Goal: Information Seeking & Learning: Learn about a topic

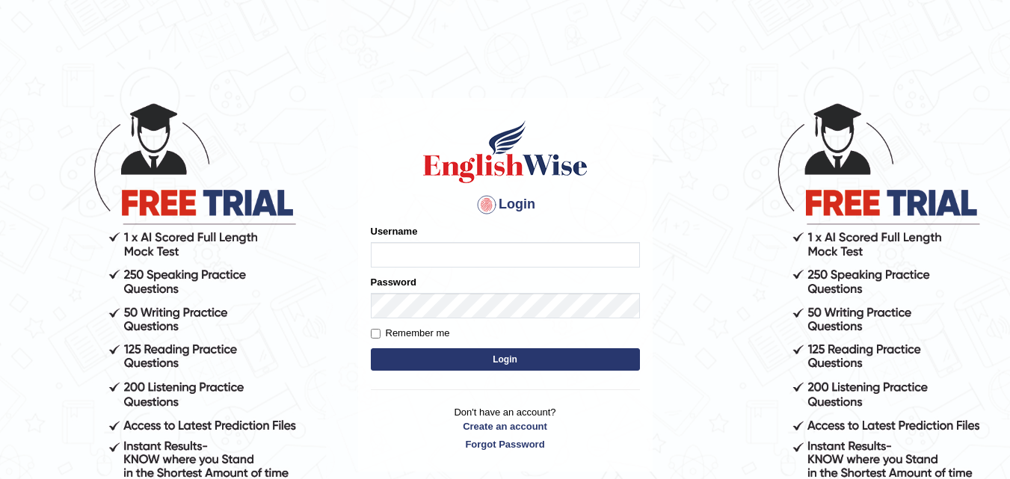
type input "Maniisha"
click at [457, 362] on button "Login" at bounding box center [505, 359] width 269 height 22
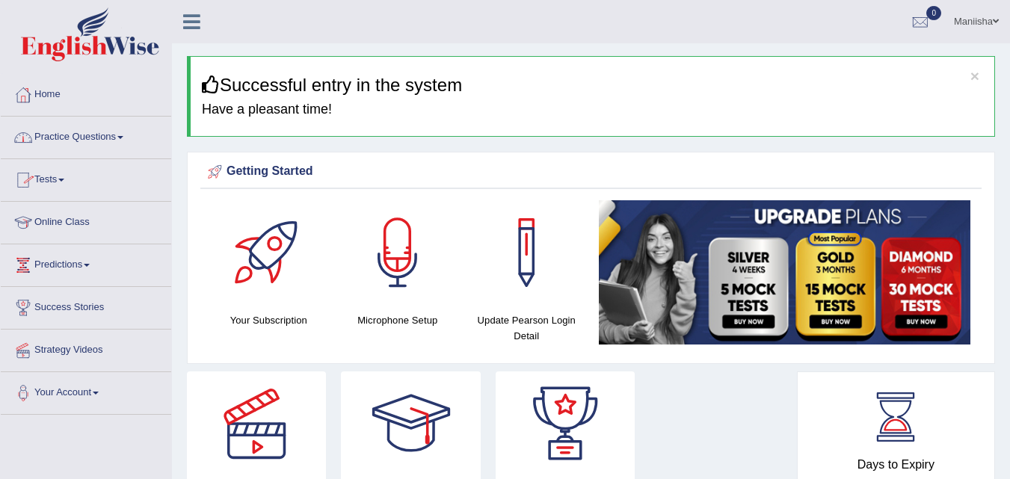
click at [84, 142] on link "Practice Questions" at bounding box center [86, 135] width 170 height 37
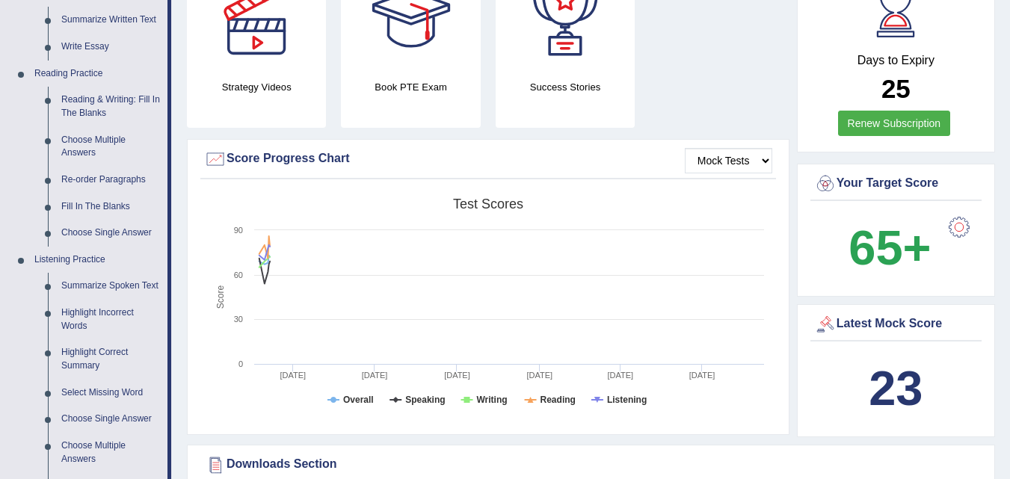
scroll to position [404, 0]
click at [95, 94] on link "Reading & Writing: Fill In The Blanks" at bounding box center [111, 107] width 113 height 40
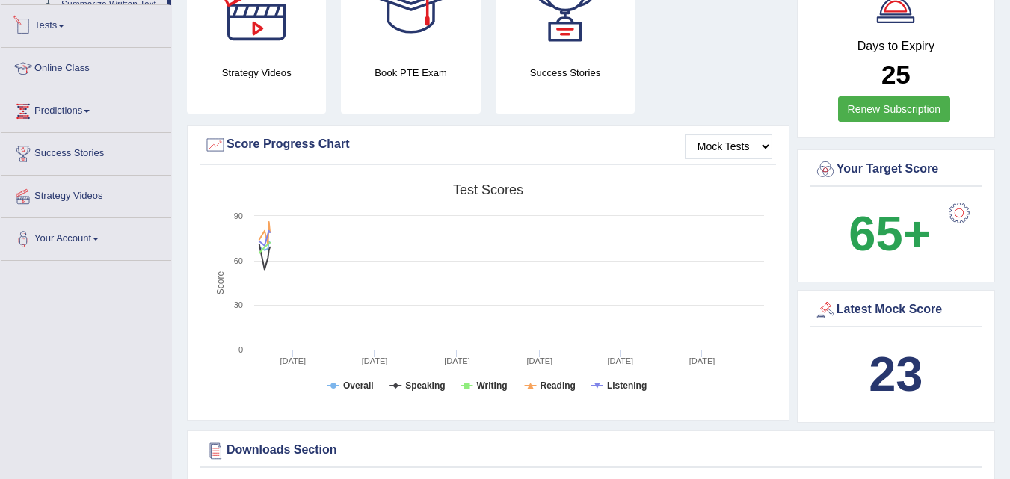
scroll to position [963, 0]
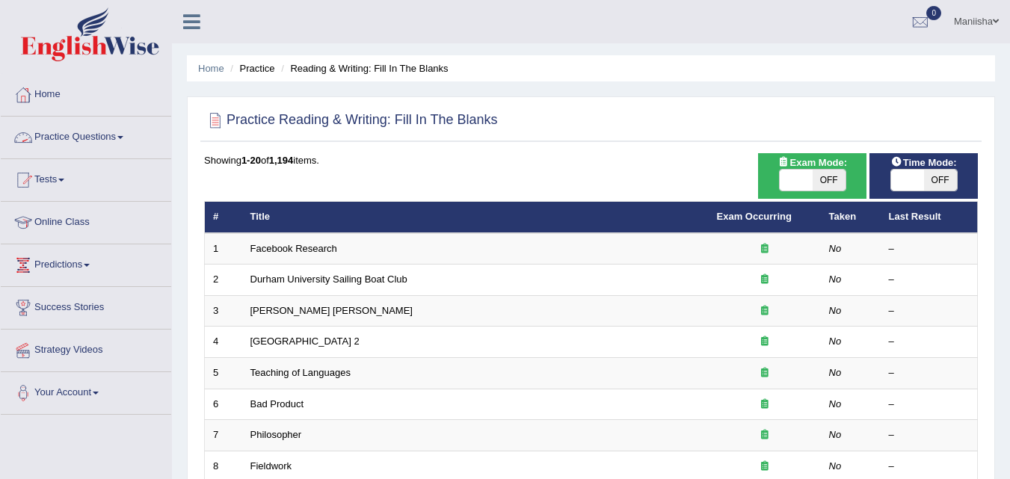
click at [47, 136] on link "Practice Questions" at bounding box center [86, 135] width 170 height 37
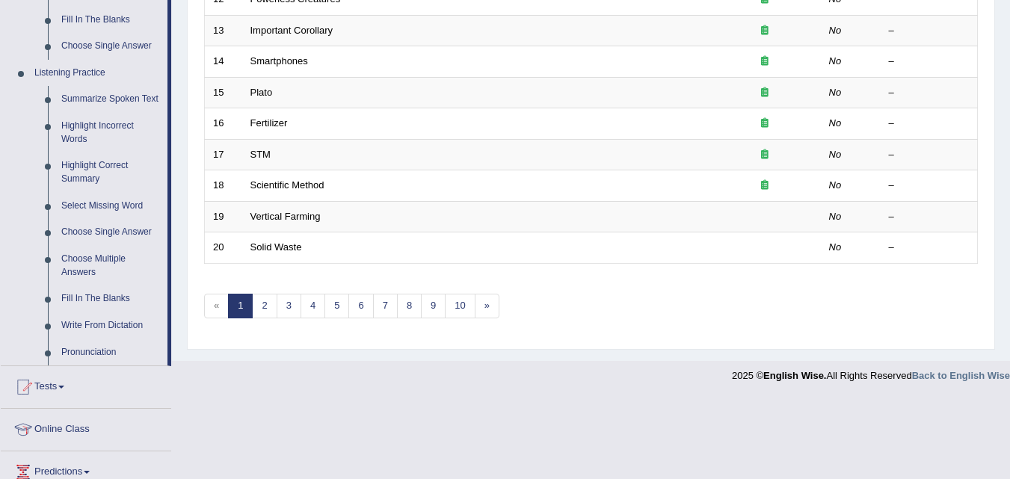
scroll to position [593, 0]
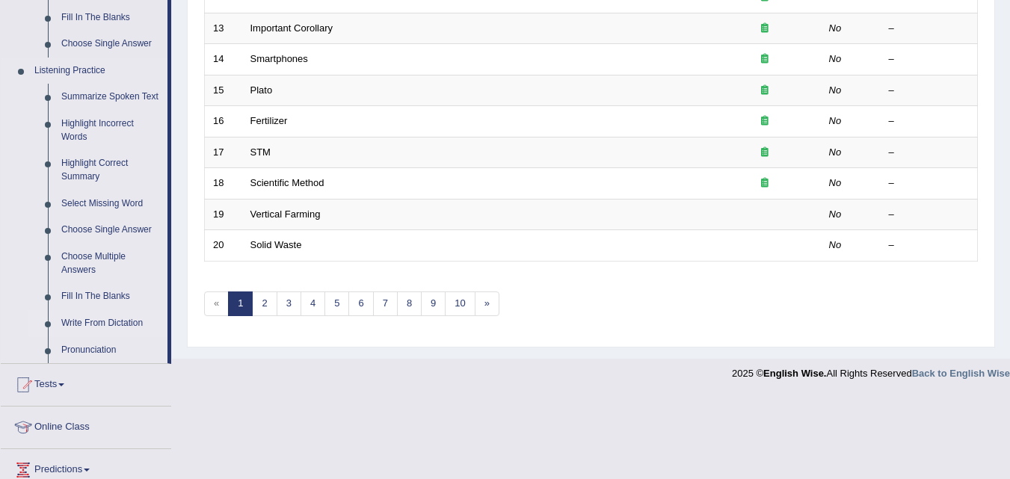
click at [92, 319] on link "Write From Dictation" at bounding box center [111, 323] width 113 height 27
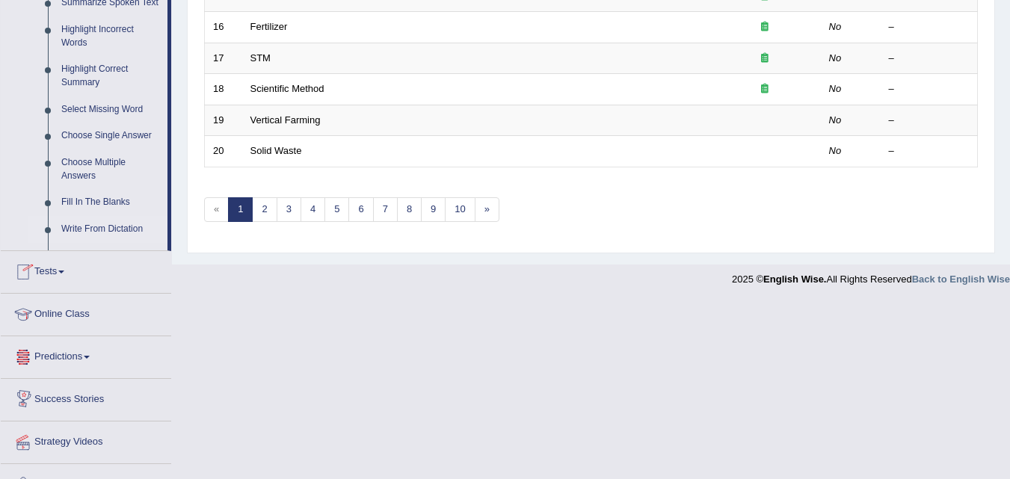
scroll to position [735, 0]
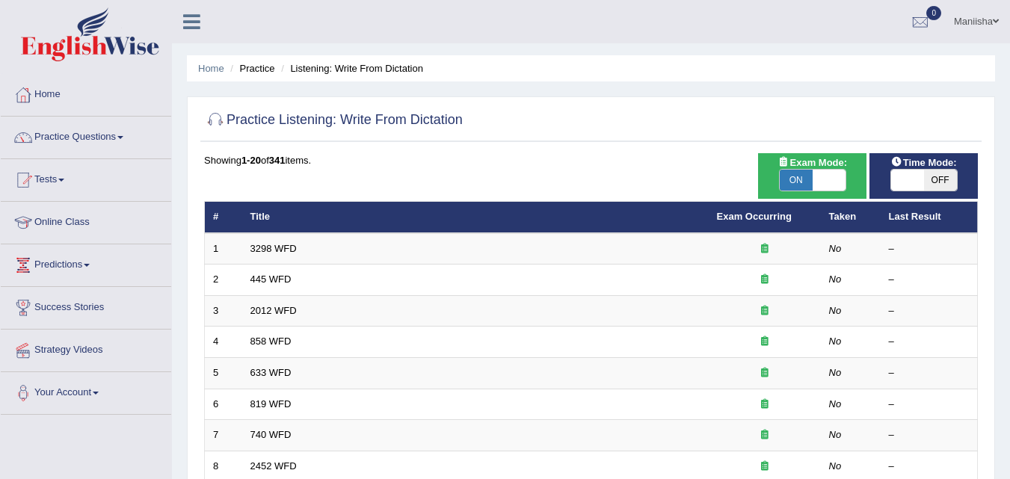
click at [933, 182] on span "OFF" at bounding box center [940, 180] width 33 height 21
checkbox input "true"
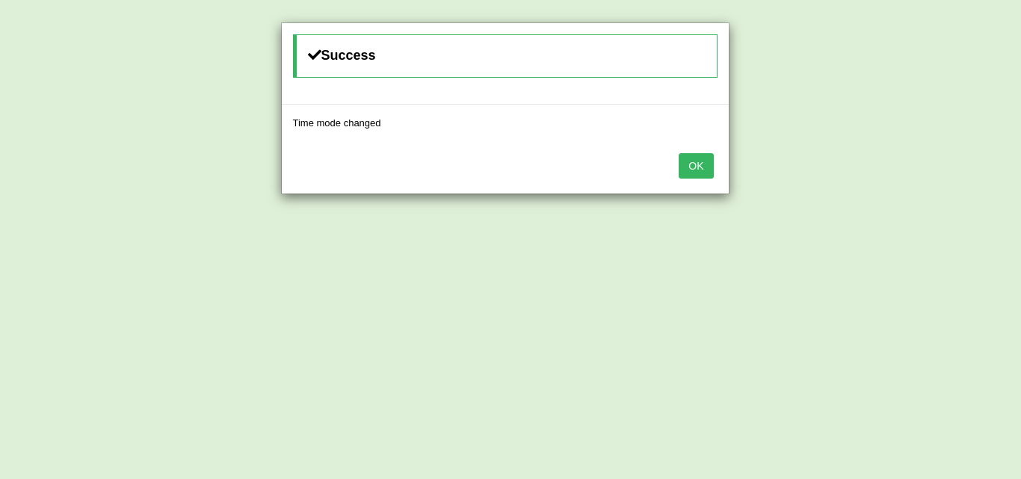
click at [707, 163] on button "OK" at bounding box center [696, 165] width 34 height 25
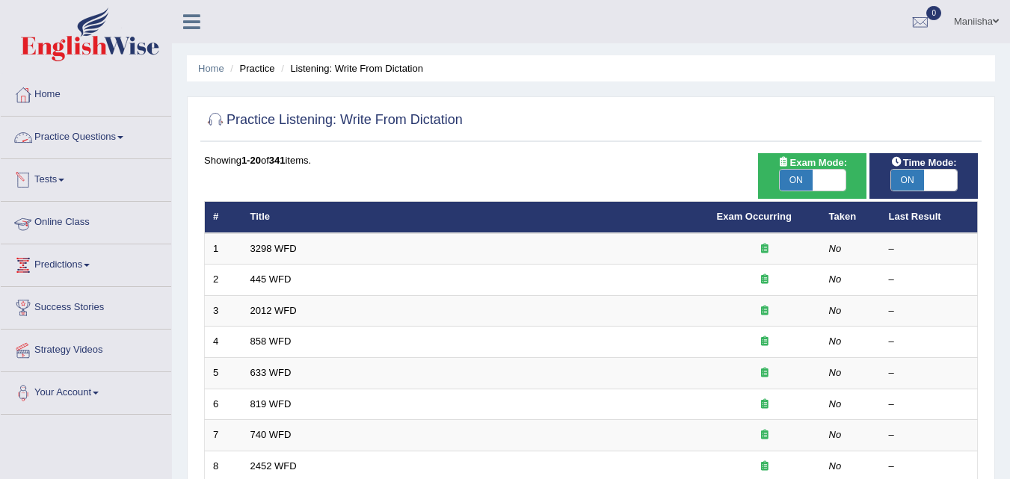
click at [75, 147] on link "Practice Questions" at bounding box center [86, 135] width 170 height 37
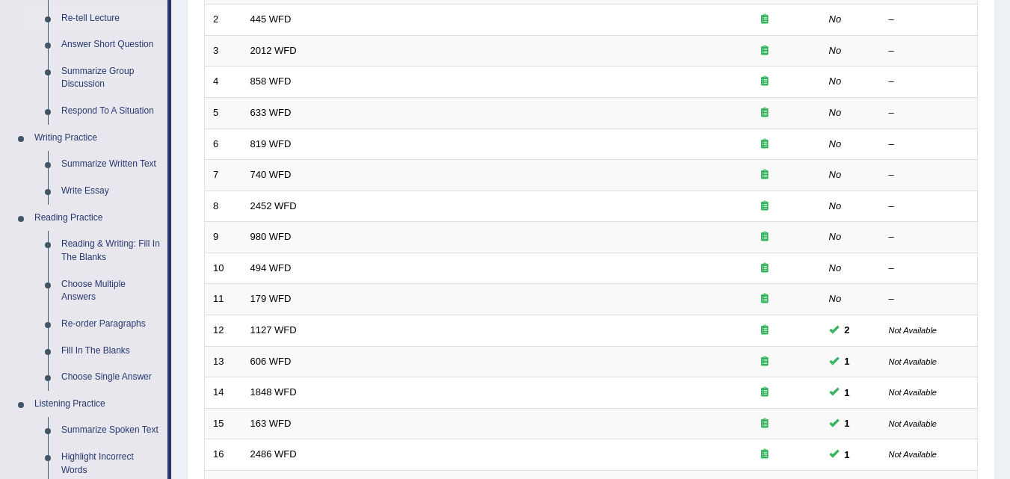
scroll to position [271, 0]
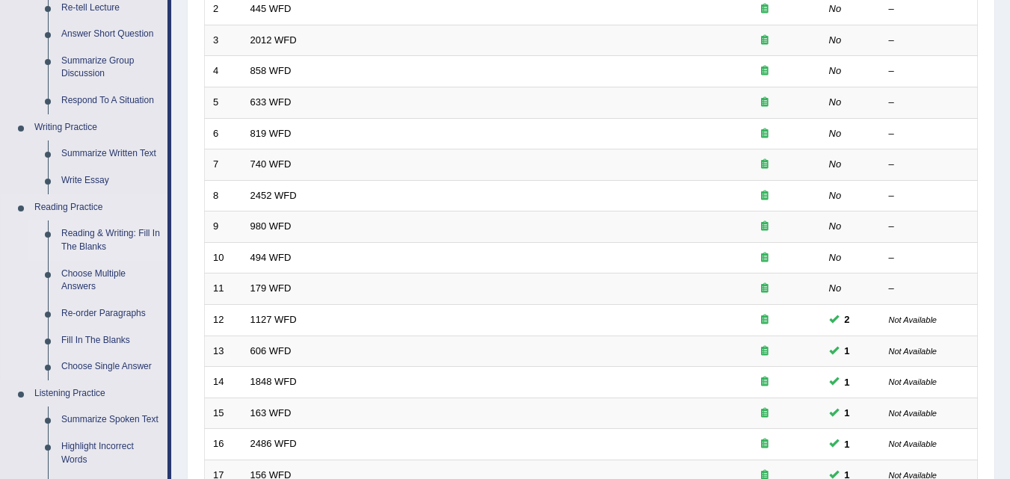
click at [96, 241] on link "Reading & Writing: Fill In The Blanks" at bounding box center [111, 240] width 113 height 40
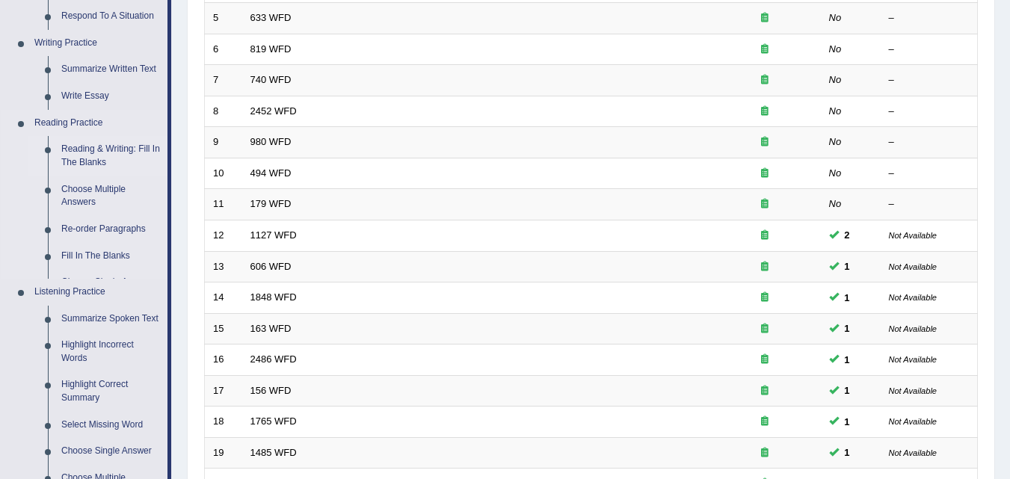
scroll to position [689, 0]
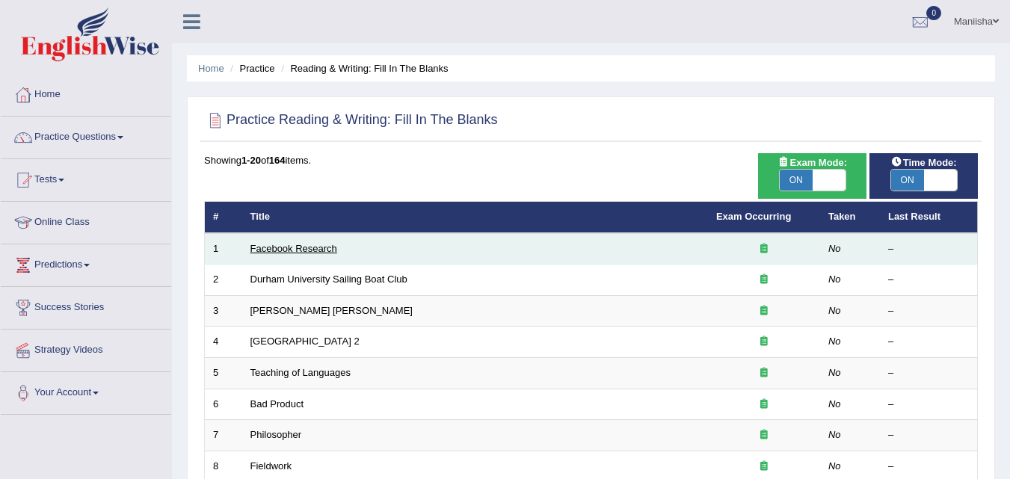
click at [315, 251] on link "Facebook Research" at bounding box center [293, 248] width 87 height 11
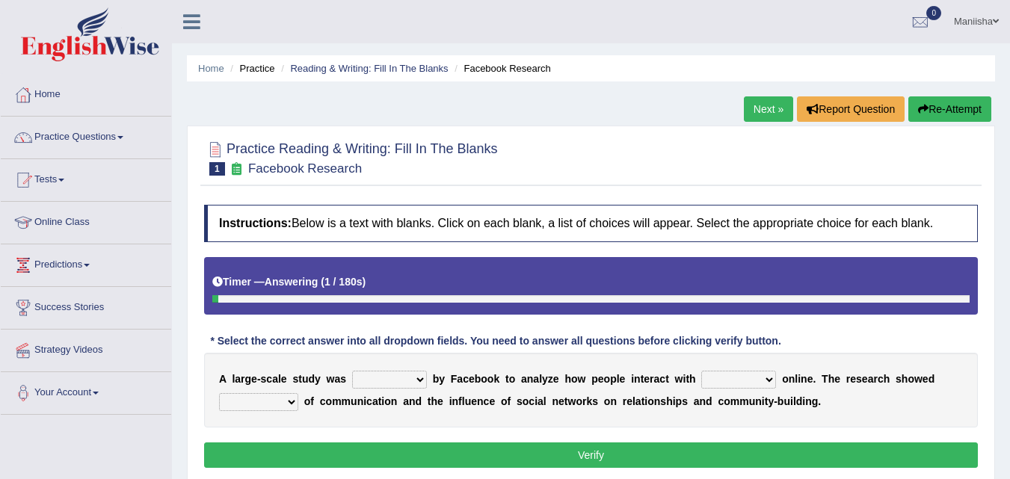
drag, startPoint x: 0, startPoint y: 0, endPoint x: 386, endPoint y: 235, distance: 452.1
click at [386, 371] on select "surveyed had asked made" at bounding box center [389, 380] width 75 height 18
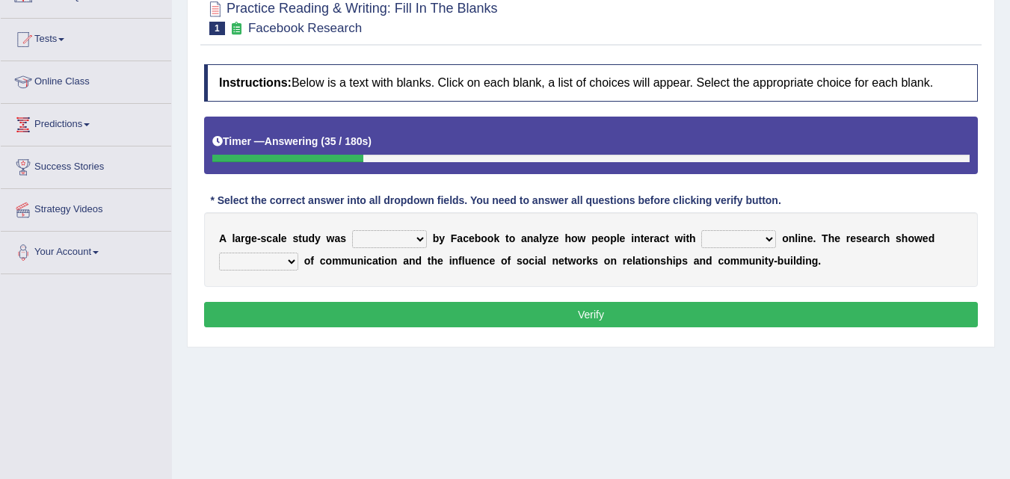
select select "surveyed"
click at [352, 230] on select "surveyed had asked made" at bounding box center [389, 239] width 75 height 18
click at [740, 235] on select "together all each other another" at bounding box center [738, 239] width 75 height 18
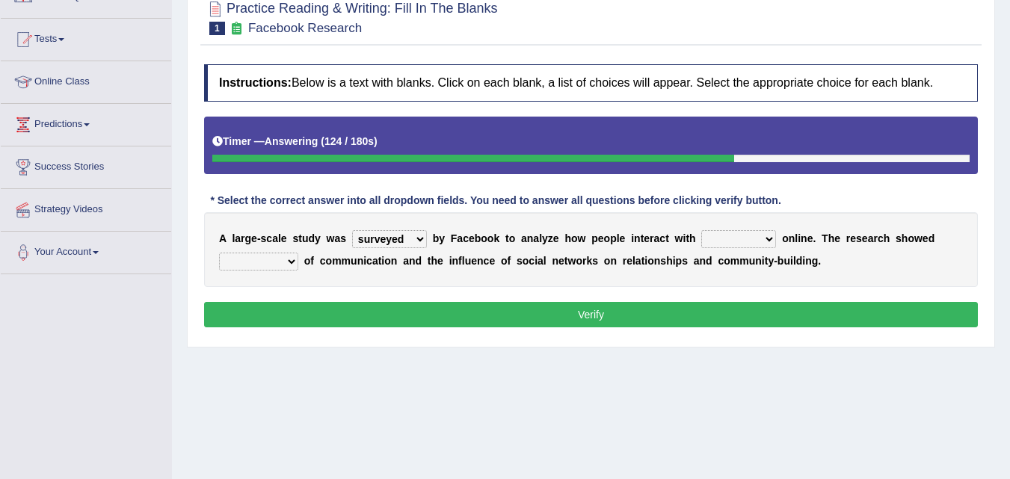
click at [331, 272] on div "A l a r g e - s c a l e s t u d y w a s surveyed had asked made b y F a c e b o…" at bounding box center [591, 249] width 774 height 75
click at [269, 262] on select "advantages standards fellowships patterns" at bounding box center [258, 262] width 79 height 18
click at [739, 238] on select "together all each other another" at bounding box center [738, 239] width 75 height 18
click at [750, 241] on select "together all each other another" at bounding box center [738, 239] width 75 height 18
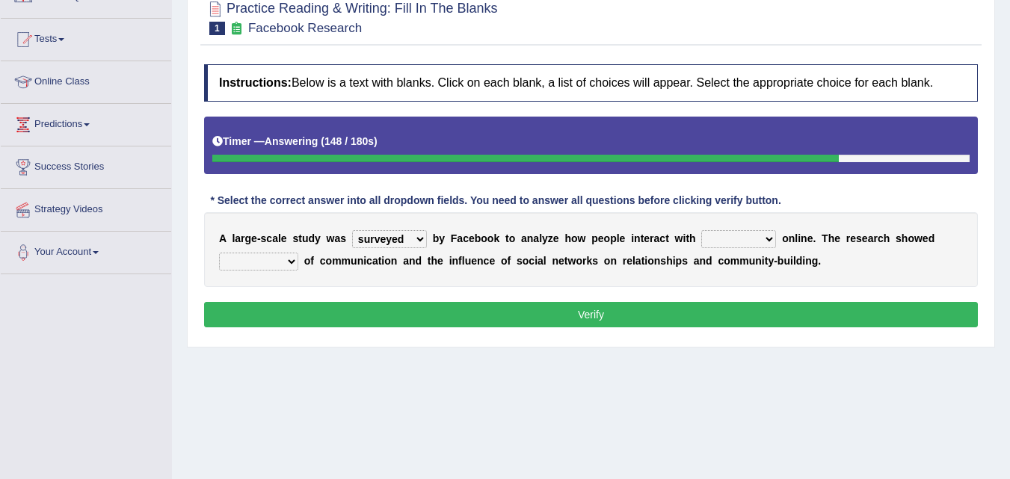
select select "together"
click at [701, 230] on select "together all each other another" at bounding box center [738, 239] width 75 height 18
click at [259, 258] on select "advantages standards fellowships patterns" at bounding box center [258, 262] width 79 height 18
select select "advantages"
click at [219, 253] on select "advantages standards fellowships patterns" at bounding box center [258, 262] width 79 height 18
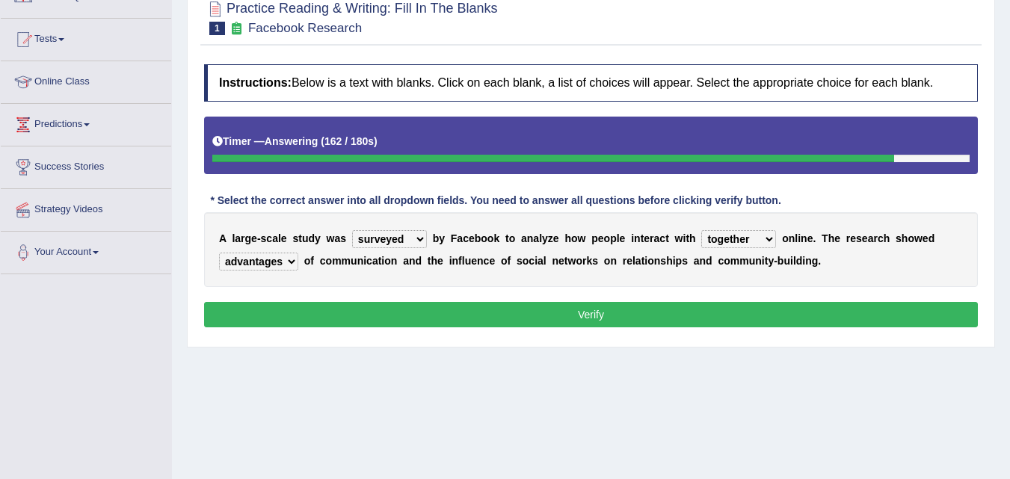
click at [255, 295] on div "Instructions: Below is a text with blanks. Click on each blank, a list of choic…" at bounding box center [590, 198] width 781 height 283
click at [553, 320] on button "Verify" at bounding box center [591, 314] width 774 height 25
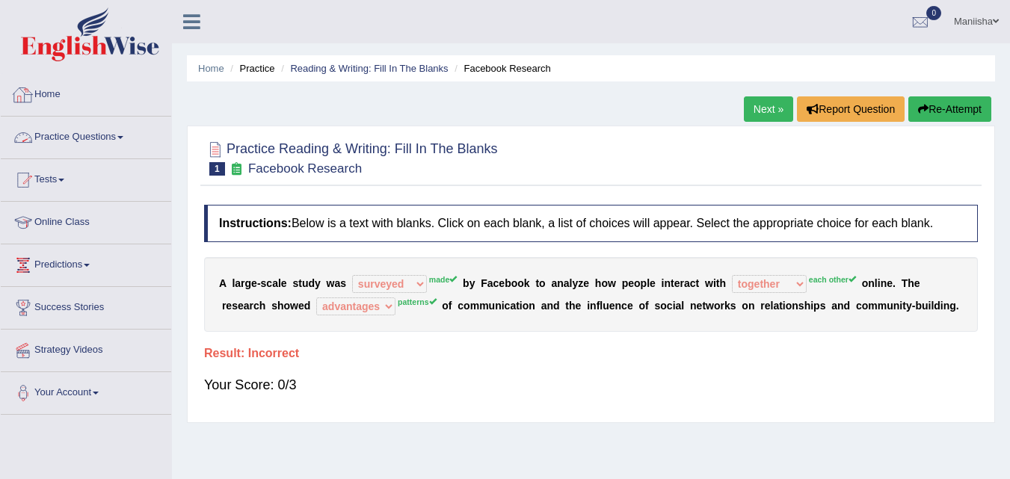
click at [61, 133] on link "Practice Questions" at bounding box center [86, 135] width 170 height 37
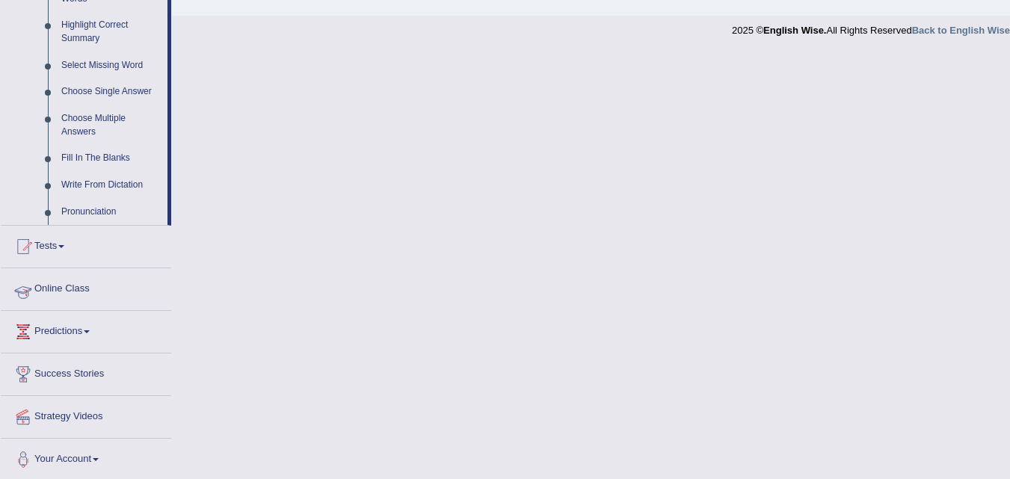
scroll to position [733, 0]
click at [112, 182] on link "Write From Dictation" at bounding box center [111, 183] width 113 height 27
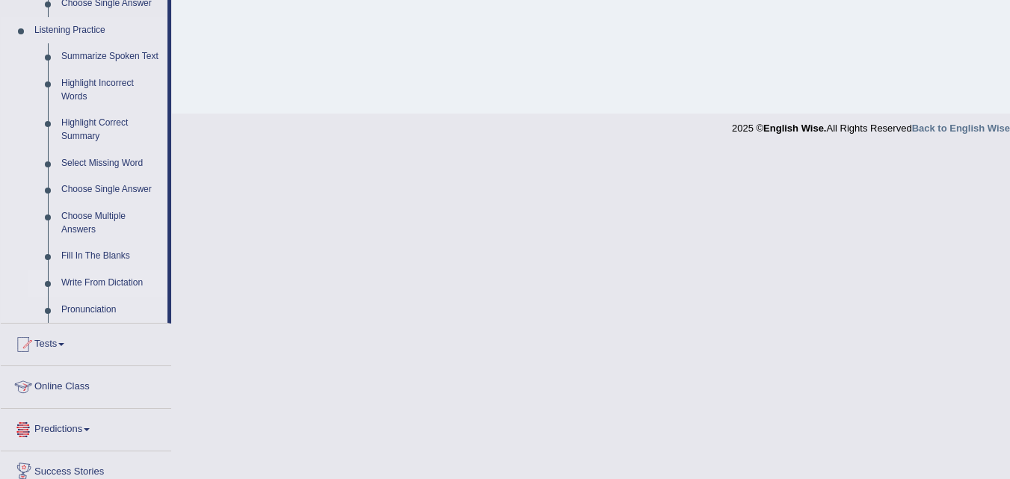
scroll to position [735, 0]
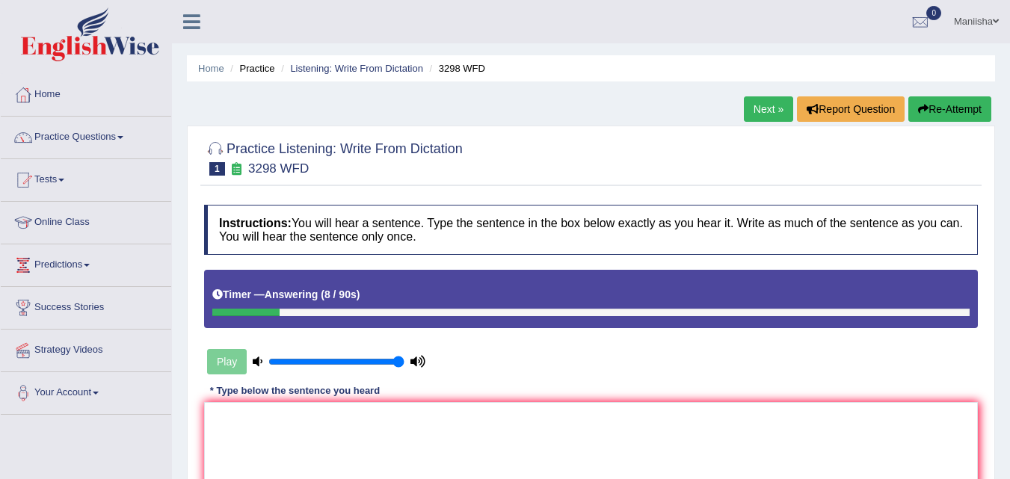
click at [919, 116] on button "Re-Attempt" at bounding box center [949, 108] width 83 height 25
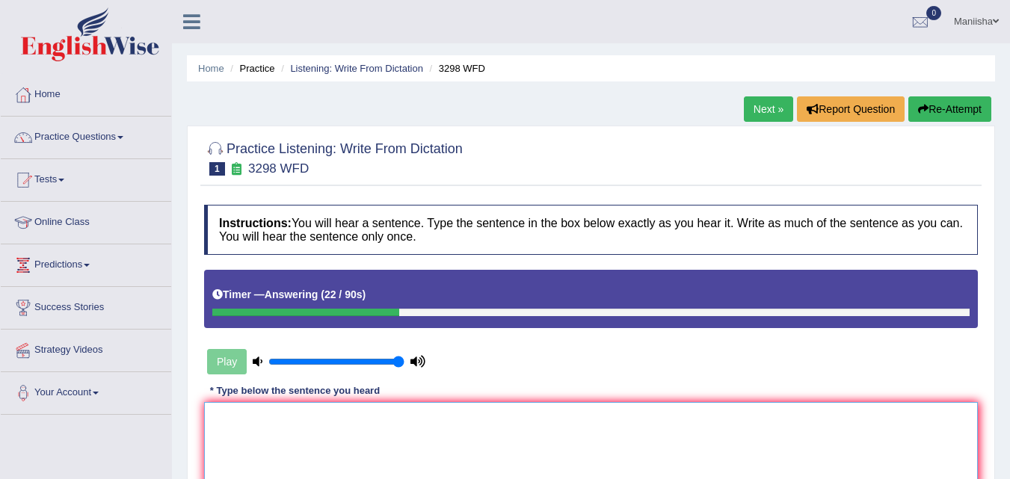
click at [235, 416] on textarea at bounding box center [591, 474] width 774 height 145
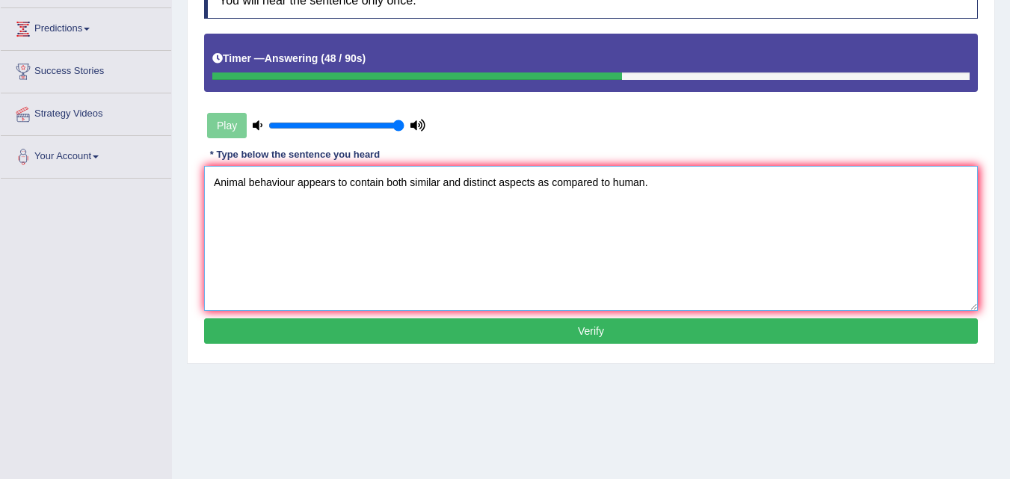
scroll to position [238, 0]
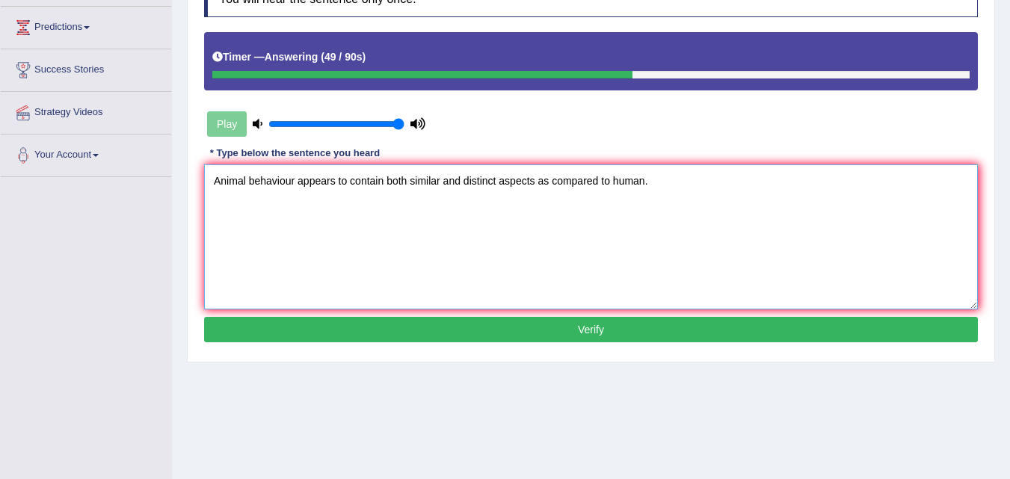
type textarea "Animal behaviour appears to contain both similar and distinct aspects as compar…"
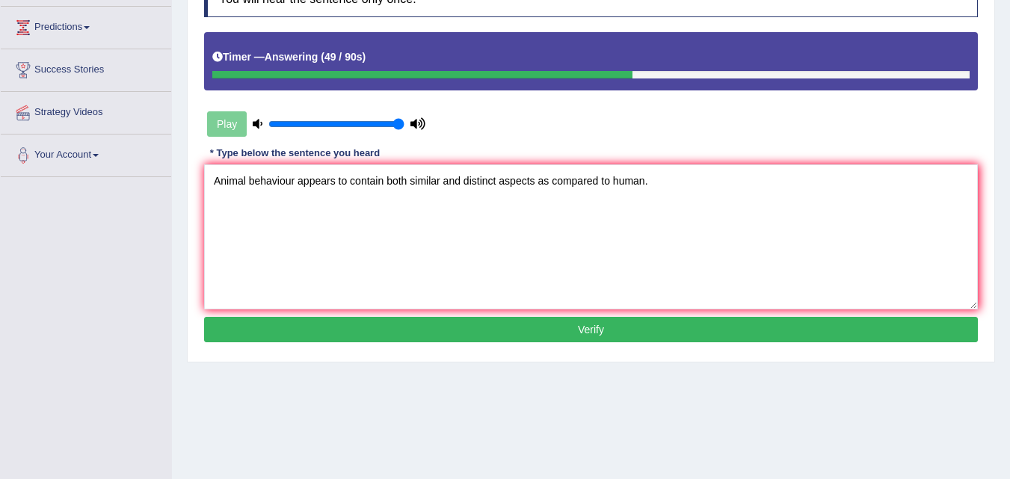
click at [418, 333] on button "Verify" at bounding box center [591, 329] width 774 height 25
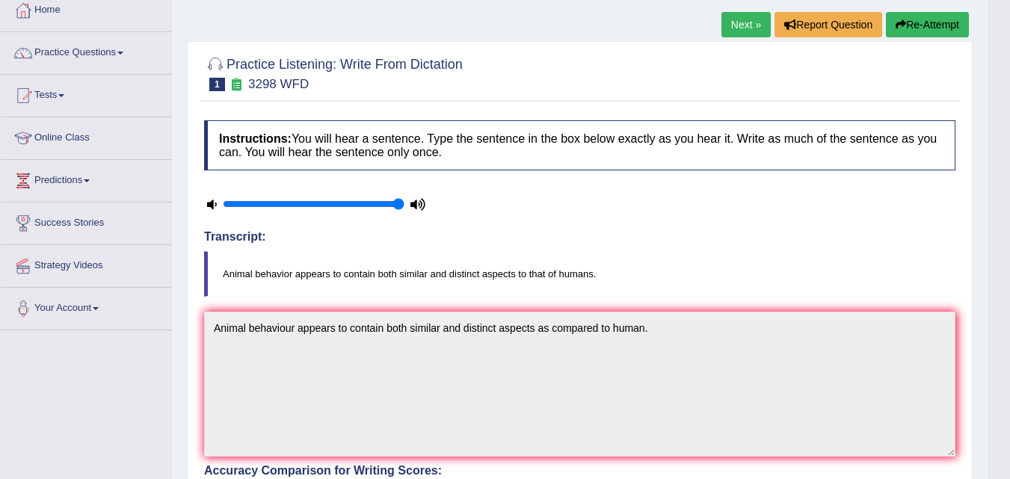
scroll to position [84, 0]
click at [741, 31] on link "Next »" at bounding box center [745, 25] width 49 height 25
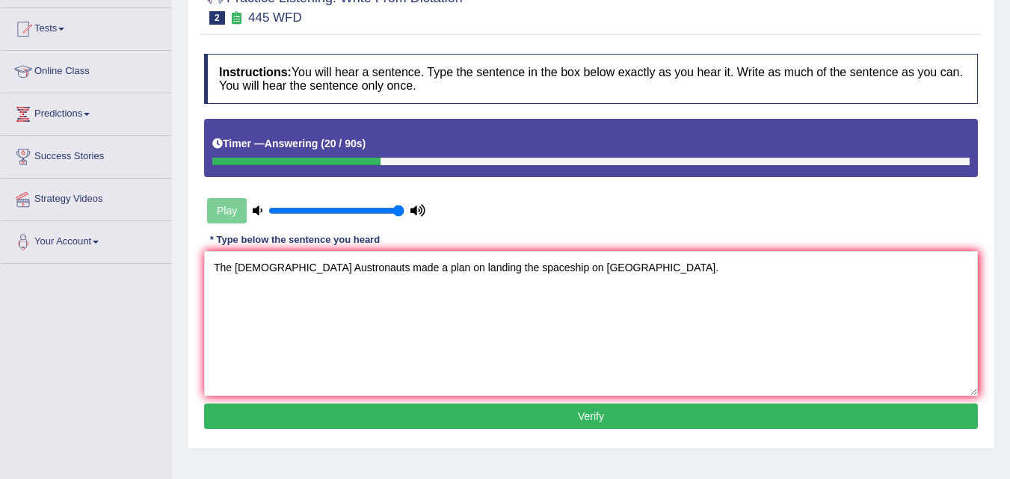
click at [289, 268] on textarea "The American Austronauts made a plan on landing the spaceship on Mars." at bounding box center [591, 323] width 774 height 145
type textarea "The American austronauts made a plan on landing the spaceship on Mars."
click at [536, 410] on button "Verify" at bounding box center [591, 416] width 774 height 25
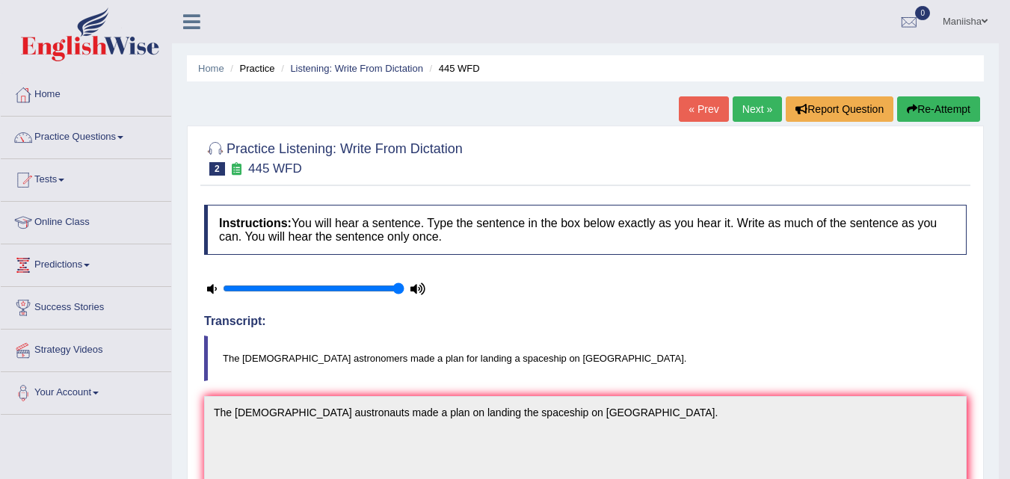
click at [747, 108] on link "Next »" at bounding box center [756, 108] width 49 height 25
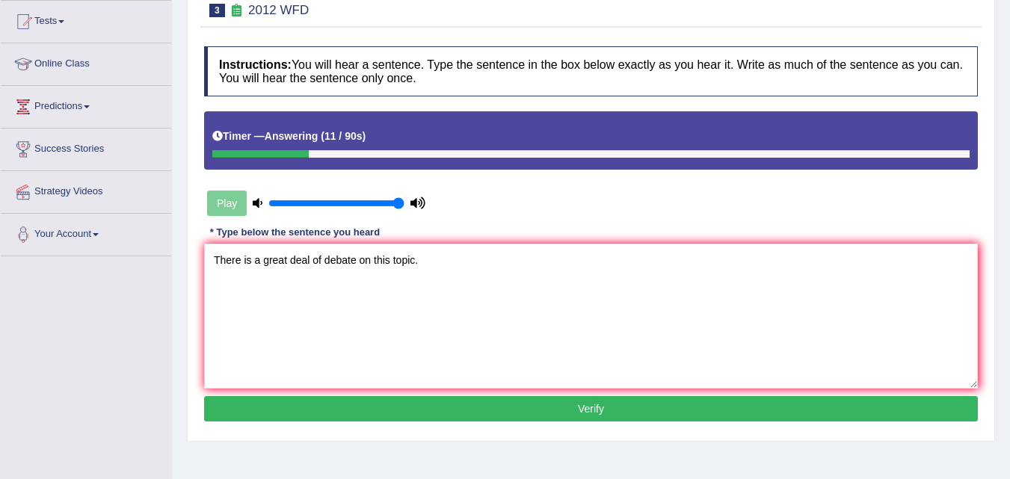
type textarea "There is a great deal of debate on this topic."
click at [549, 416] on button "Verify" at bounding box center [591, 408] width 774 height 25
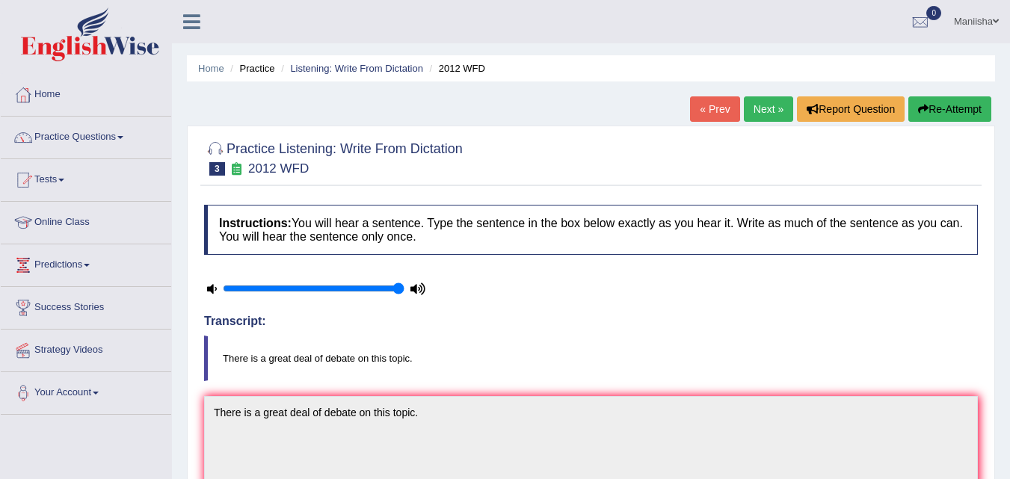
click at [761, 106] on link "Next »" at bounding box center [768, 108] width 49 height 25
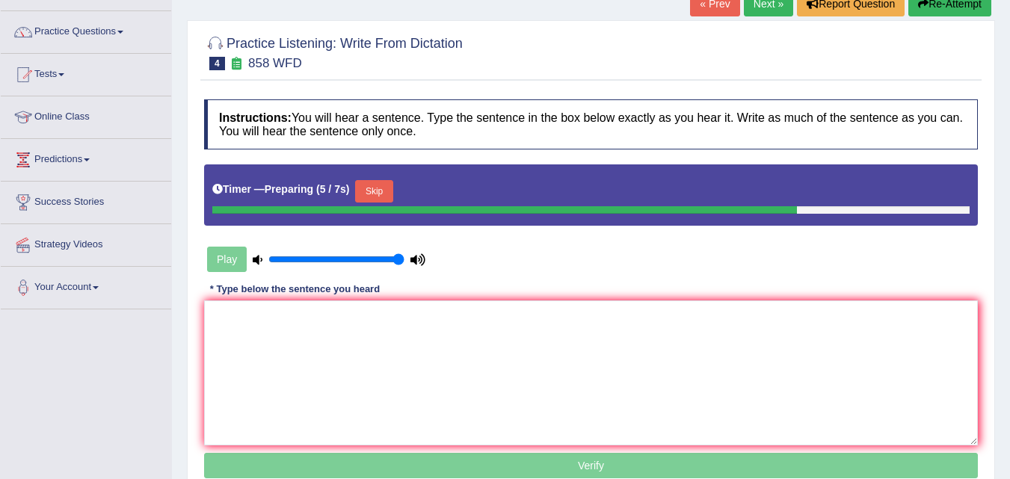
click at [327, 315] on textarea at bounding box center [591, 372] width 774 height 145
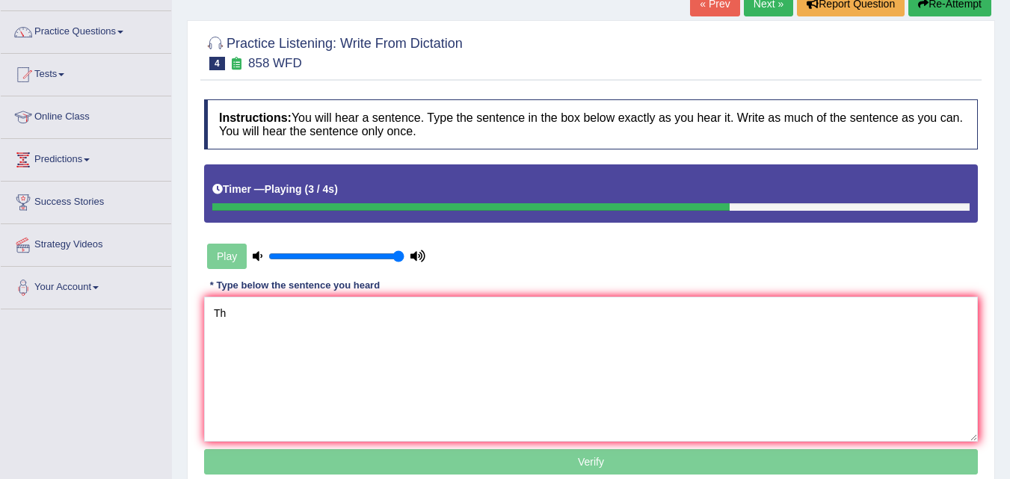
type textarea "T"
click at [327, 315] on textarea at bounding box center [591, 369] width 774 height 145
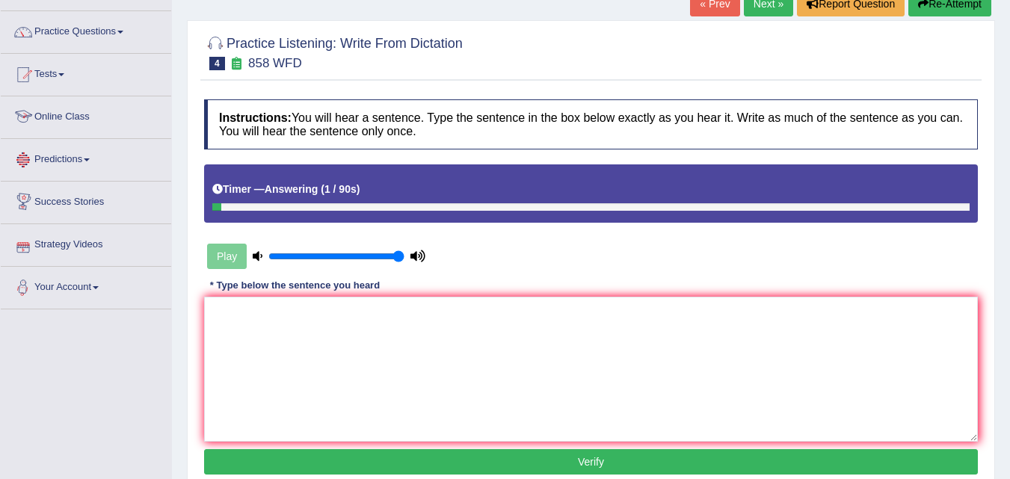
scroll to position [31, 0]
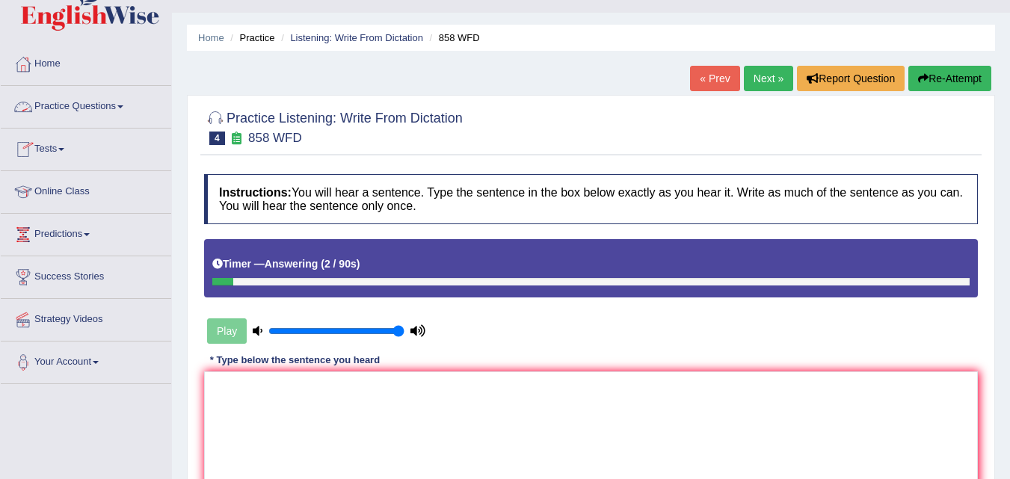
click at [69, 108] on link "Practice Questions" at bounding box center [86, 104] width 170 height 37
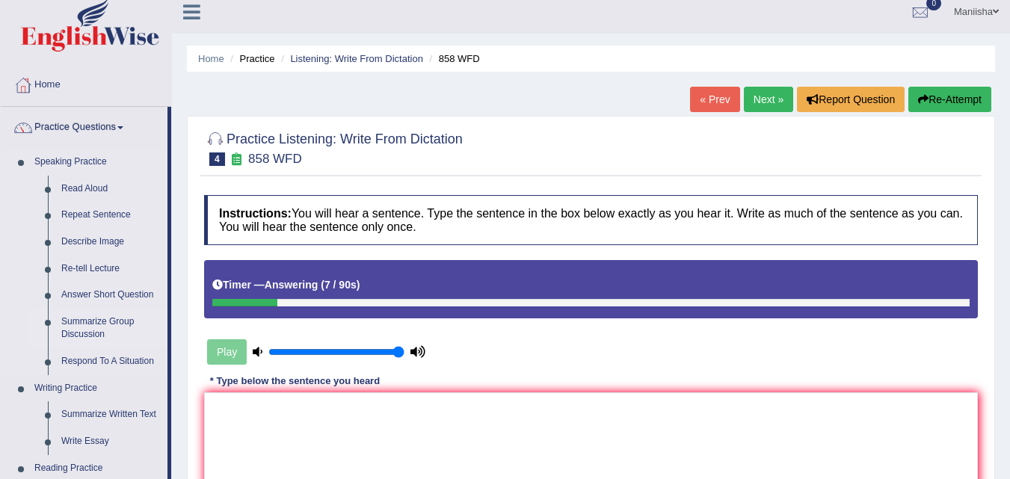
scroll to position [0, 0]
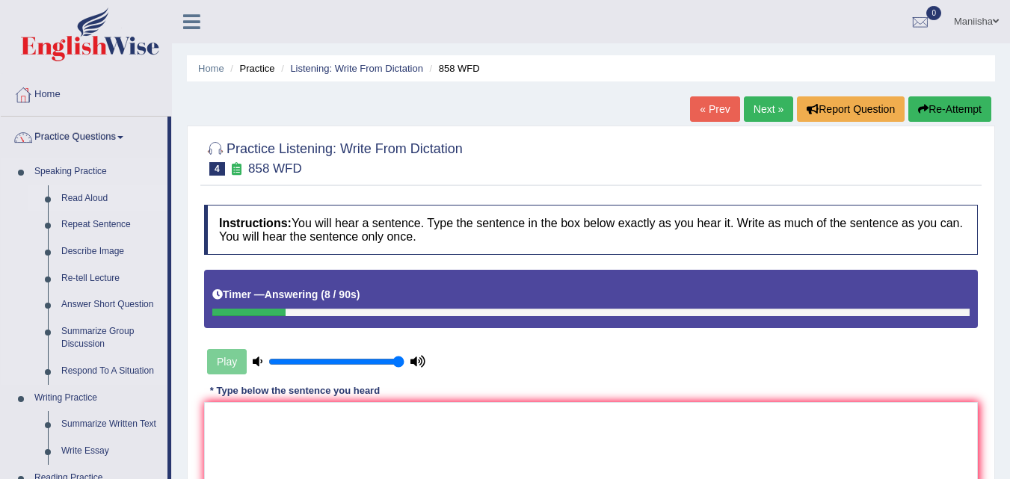
click at [93, 198] on link "Read Aloud" at bounding box center [111, 198] width 113 height 27
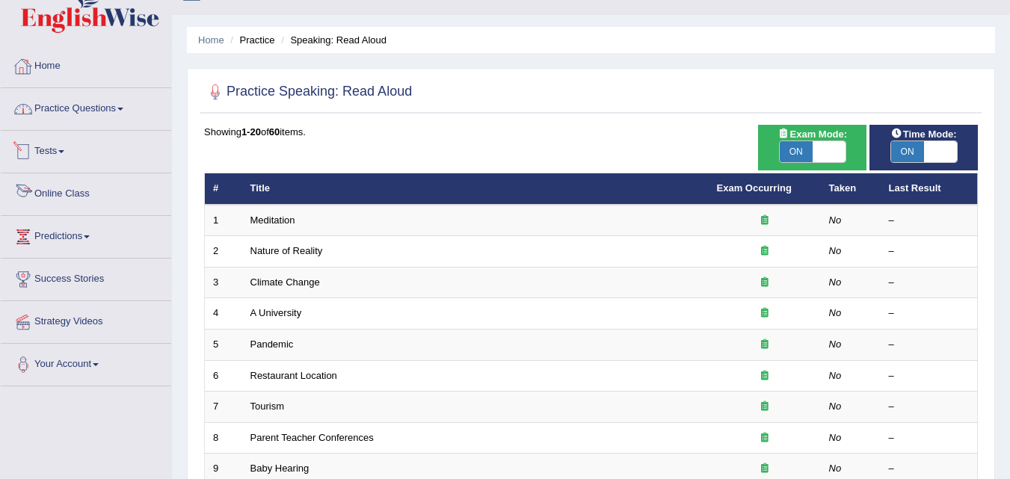
scroll to position [23, 0]
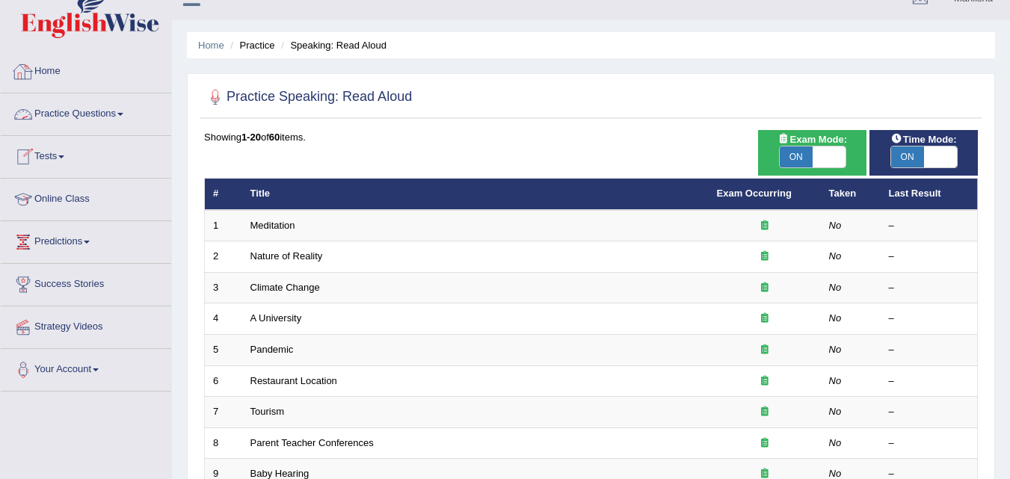
click at [75, 109] on link "Practice Questions" at bounding box center [86, 111] width 170 height 37
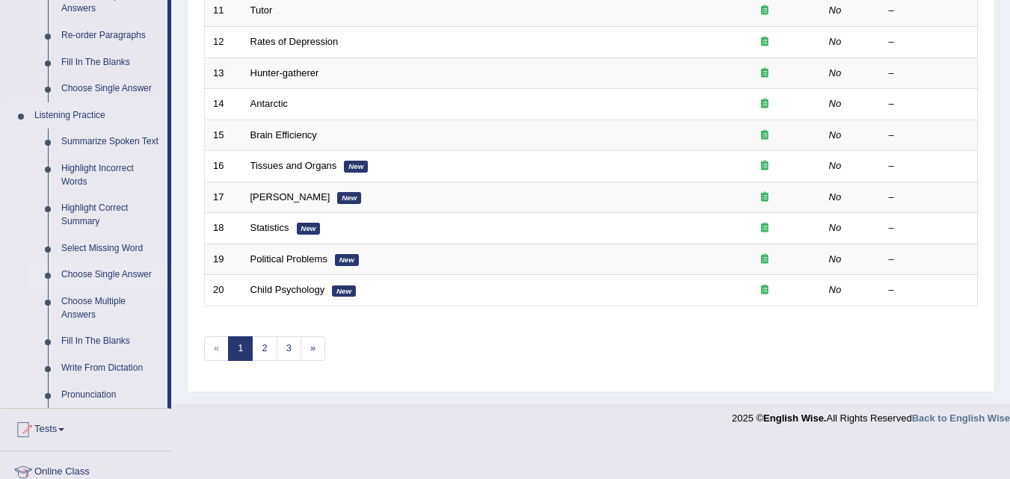
scroll to position [549, 0]
click at [94, 168] on link "Highlight Incorrect Words" at bounding box center [111, 175] width 113 height 40
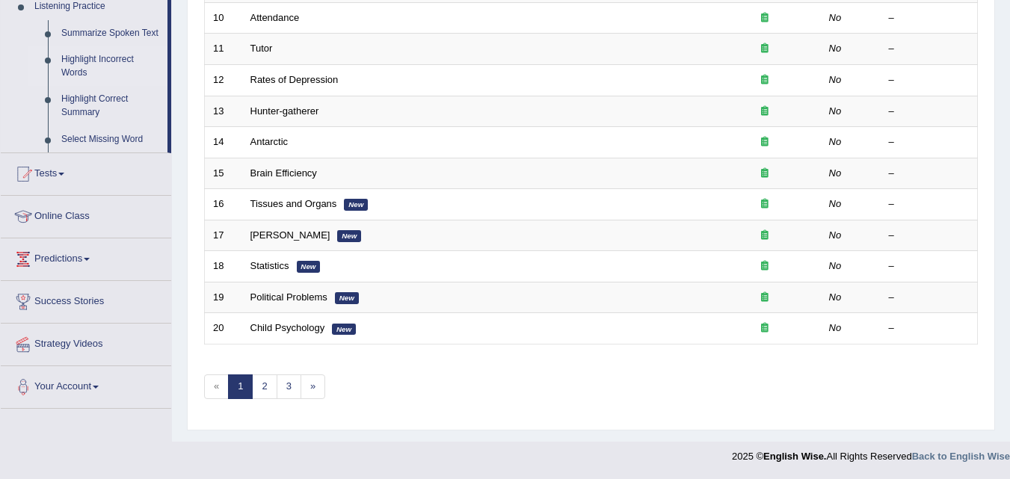
scroll to position [261, 0]
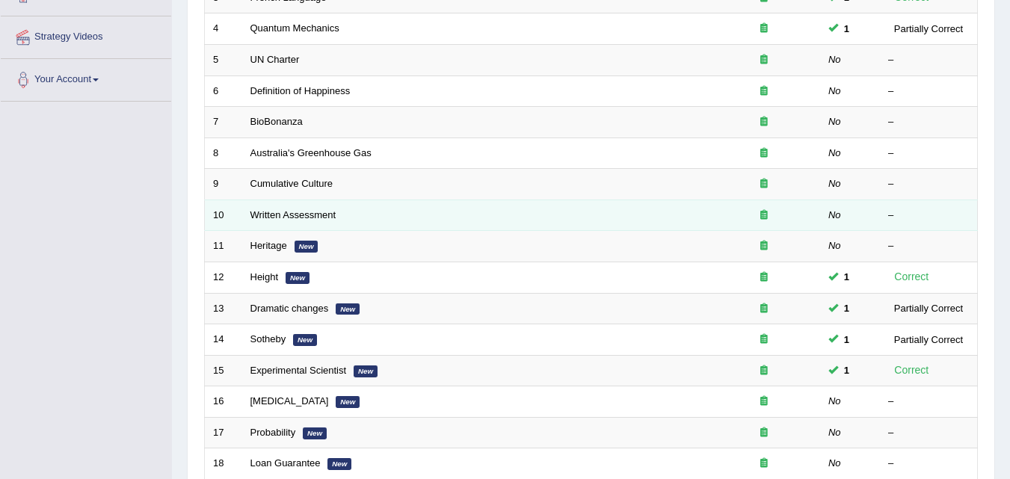
scroll to position [432, 0]
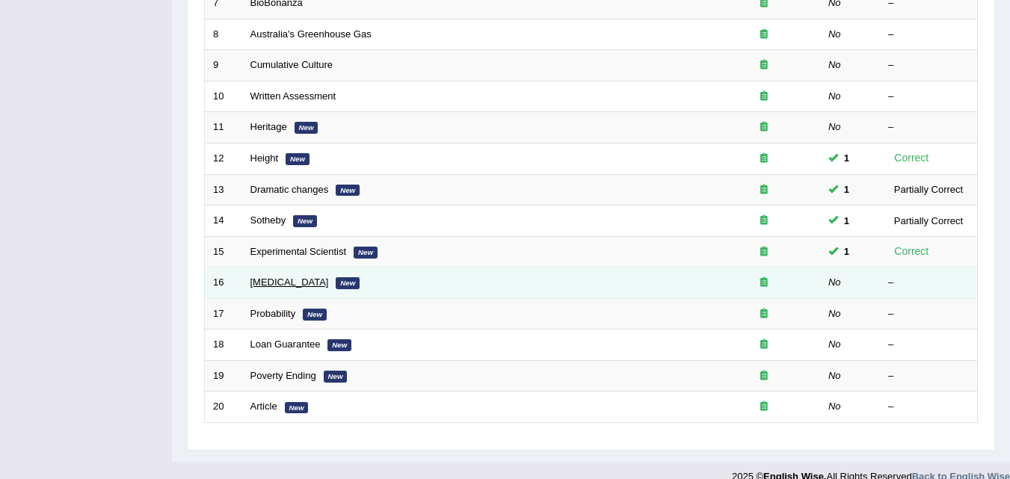
click at [274, 286] on link "[MEDICAL_DATA]" at bounding box center [289, 282] width 78 height 11
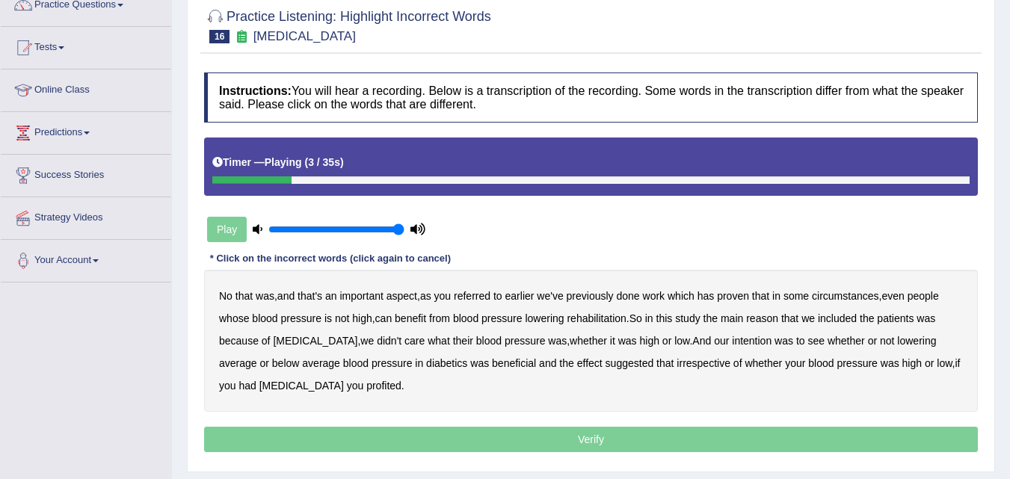
click at [482, 295] on b "referred" at bounding box center [472, 296] width 37 height 12
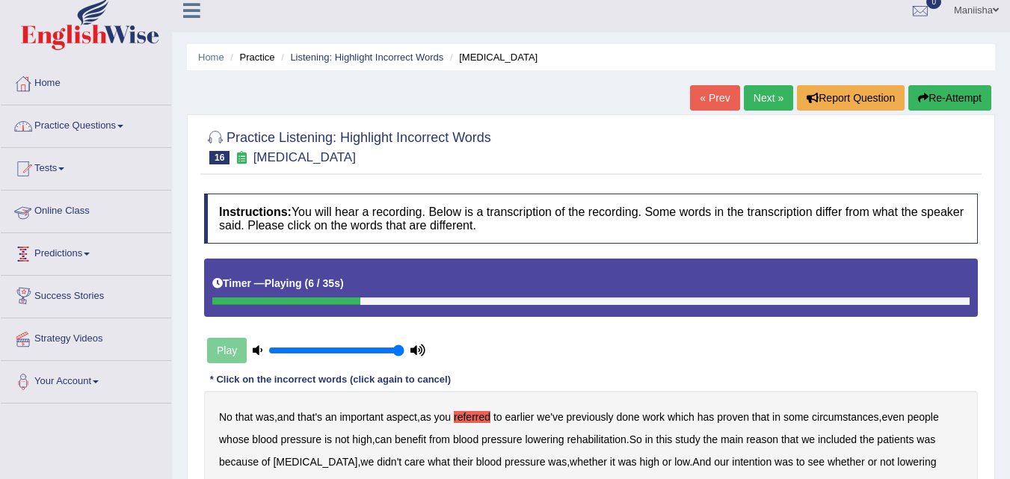
scroll to position [8, 0]
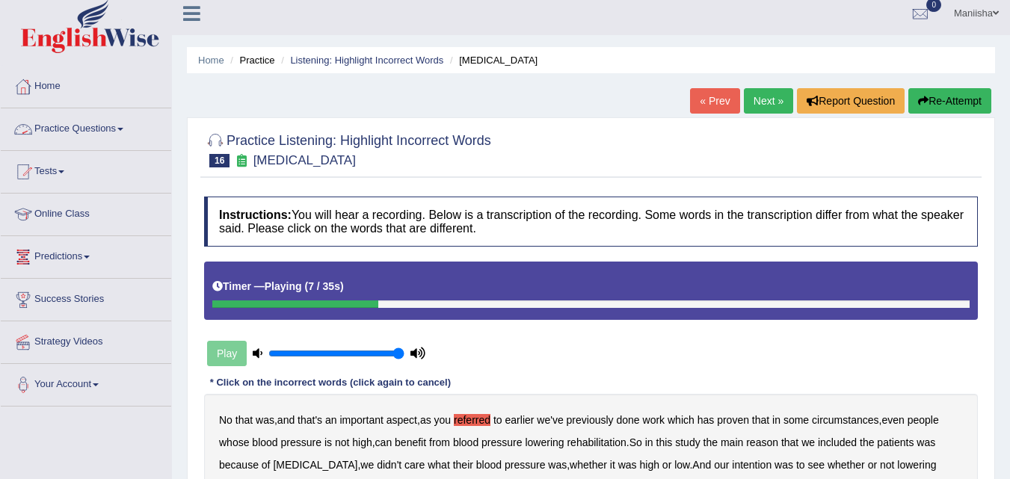
click at [85, 129] on link "Practice Questions" at bounding box center [86, 126] width 170 height 37
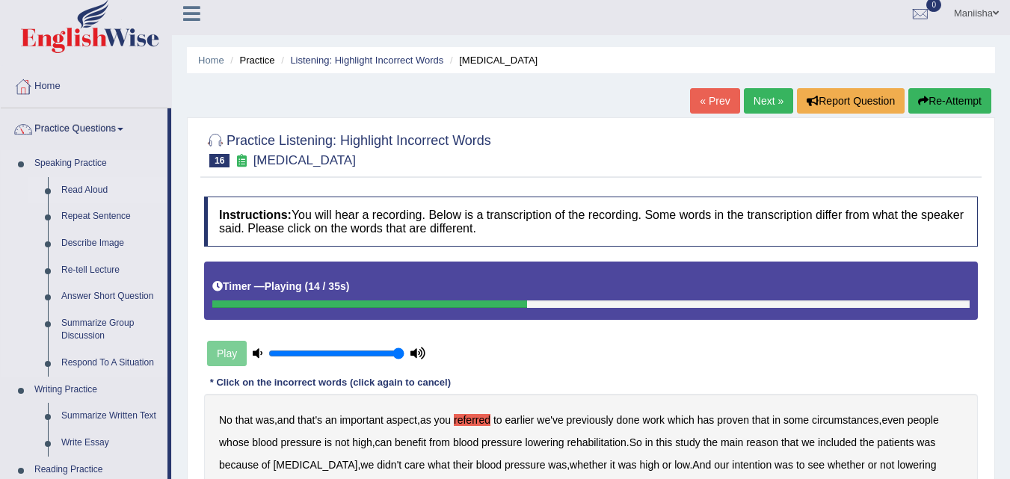
click at [78, 191] on link "Read Aloud" at bounding box center [111, 190] width 113 height 27
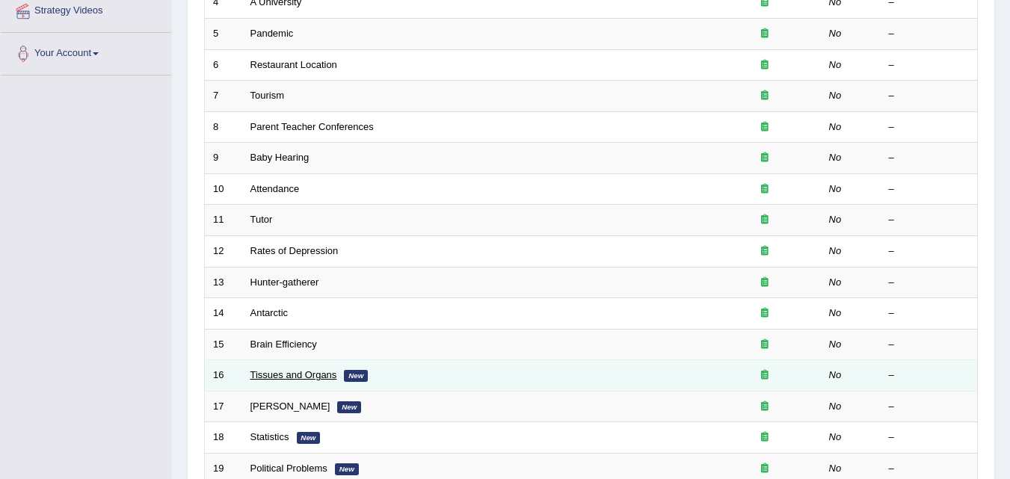
click at [274, 371] on link "Tissues and Organs" at bounding box center [293, 374] width 87 height 11
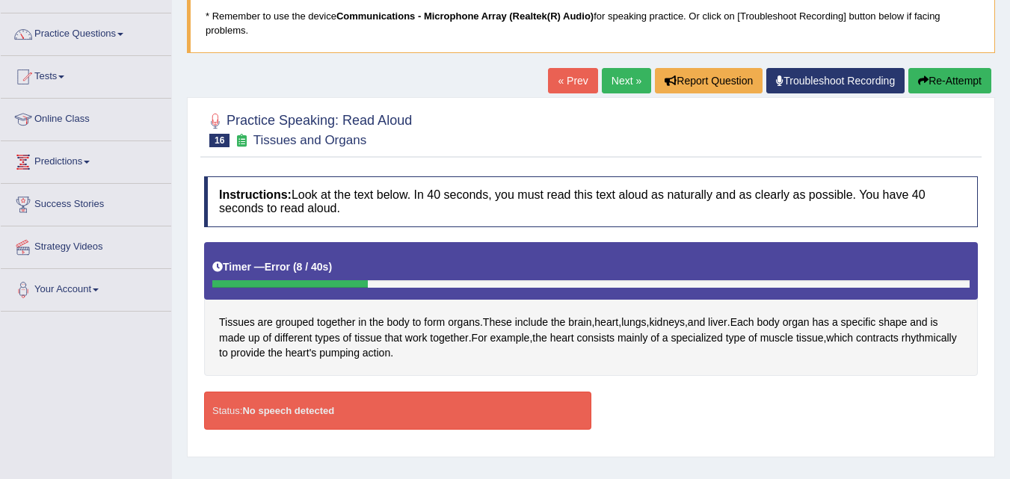
click at [567, 353] on div "Tissues are grouped together in the body to form organs . These include the bra…" at bounding box center [591, 309] width 774 height 134
click at [827, 78] on link "Troubleshoot Recording" at bounding box center [835, 80] width 138 height 25
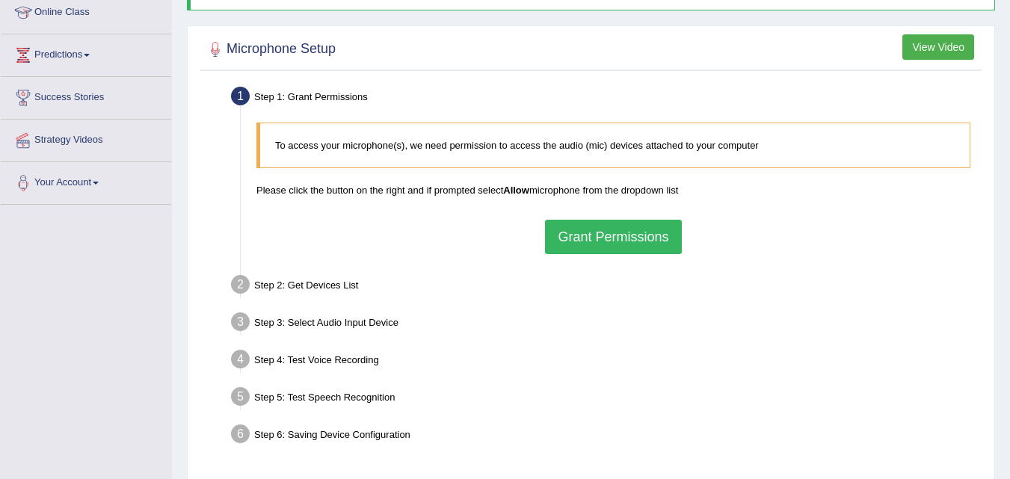
scroll to position [211, 0]
click at [610, 243] on button "Grant Permissions" at bounding box center [613, 236] width 136 height 34
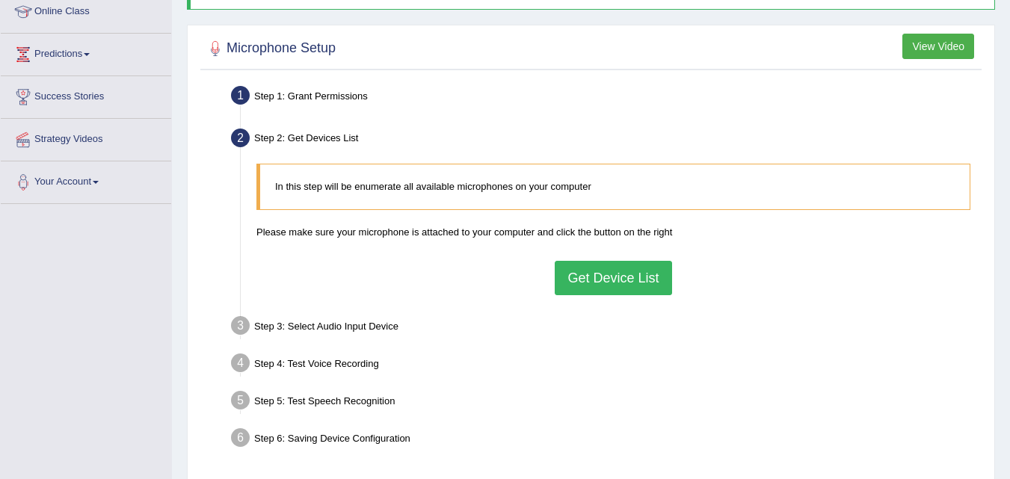
click at [607, 278] on button "Get Device List" at bounding box center [613, 278] width 117 height 34
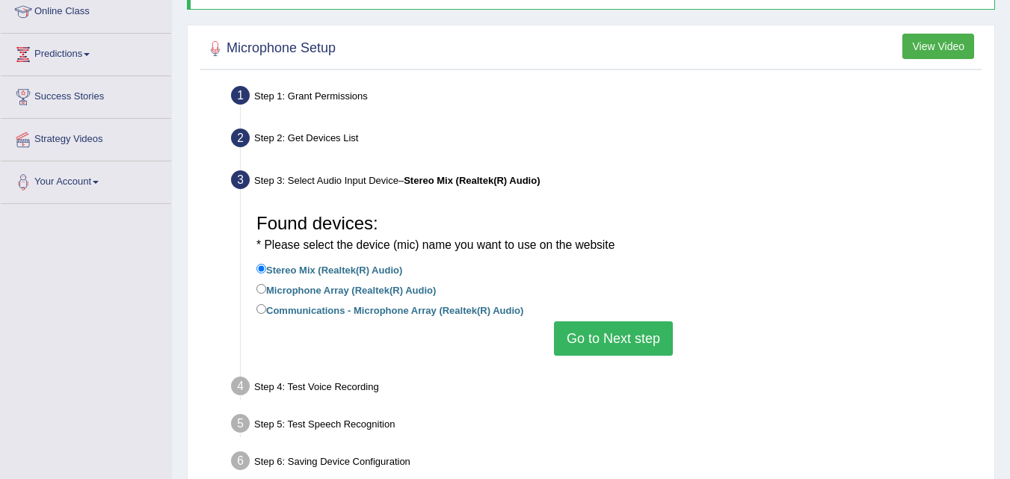
click at [300, 288] on label "Microphone Array (Realtek(R) Audio)" at bounding box center [345, 289] width 179 height 16
click at [266, 288] on input "Microphone Array (Realtek(R) Audio)" at bounding box center [261, 289] width 10 height 10
radio input "true"
click at [593, 333] on button "Go to Next step" at bounding box center [613, 338] width 119 height 34
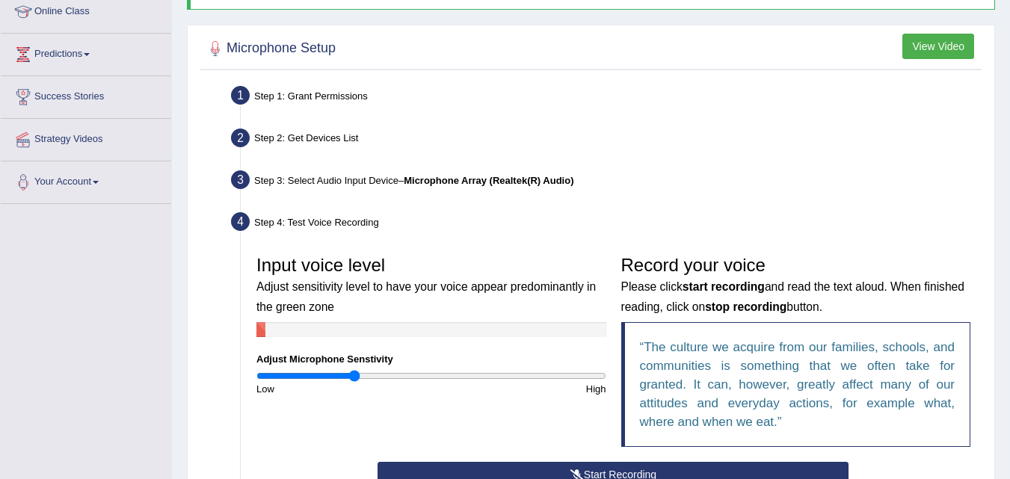
click at [354, 378] on input "range" at bounding box center [431, 376] width 350 height 12
click at [468, 375] on input "range" at bounding box center [431, 376] width 350 height 12
click at [391, 373] on input "range" at bounding box center [431, 376] width 350 height 12
type input "0.6"
click at [362, 380] on input "range" at bounding box center [431, 376] width 350 height 12
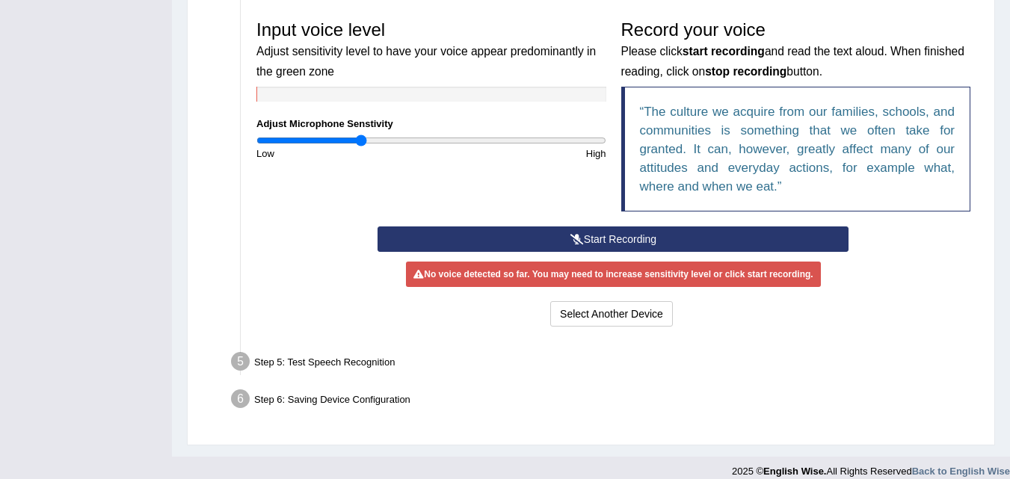
scroll to position [0, 0]
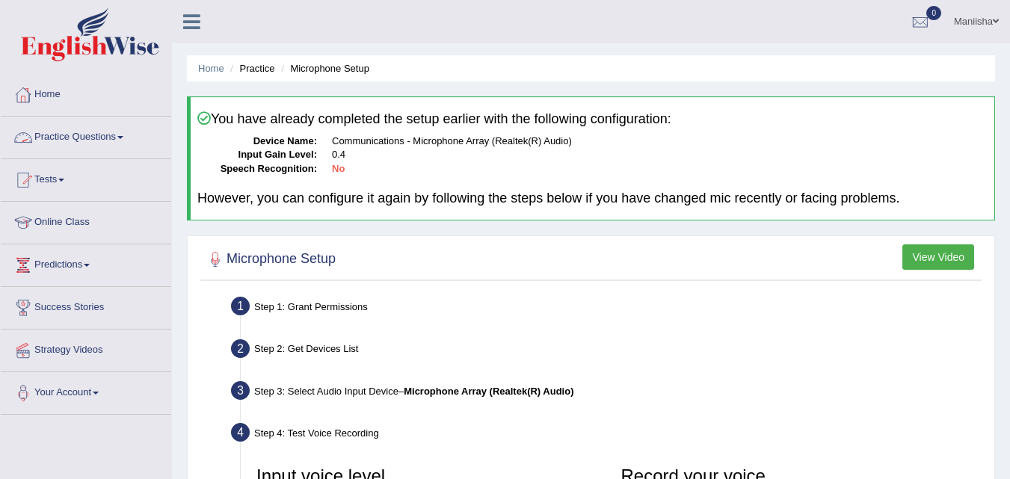
click at [123, 138] on span at bounding box center [120, 137] width 6 height 3
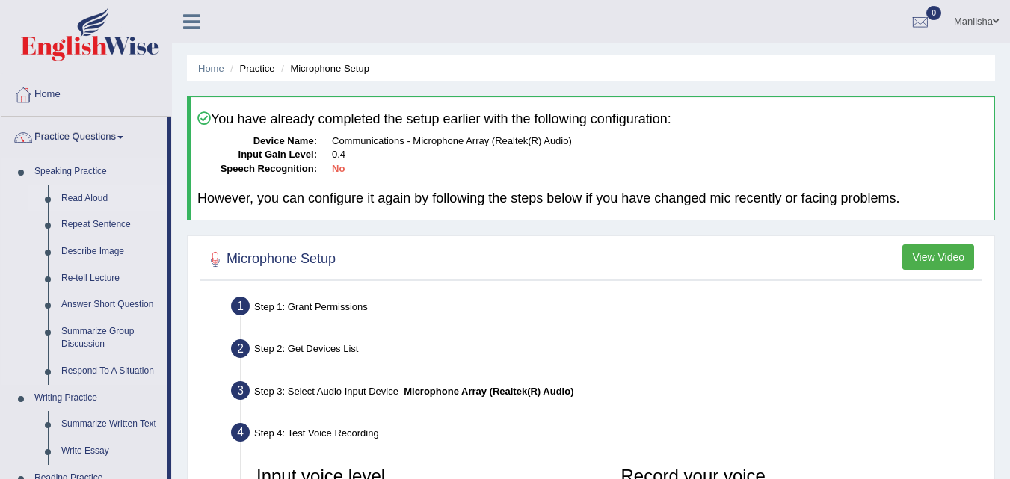
click at [99, 194] on link "Read Aloud" at bounding box center [111, 198] width 113 height 27
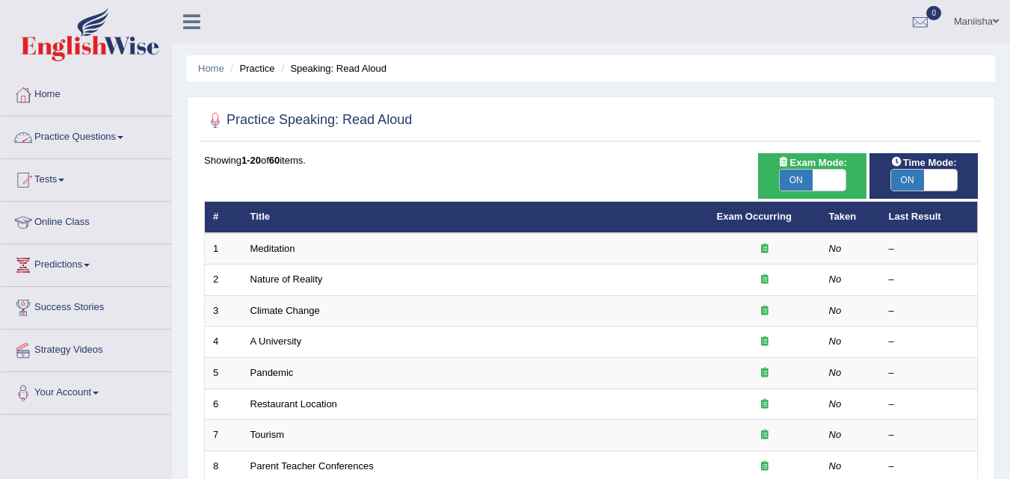
click at [119, 129] on link "Practice Questions" at bounding box center [86, 135] width 170 height 37
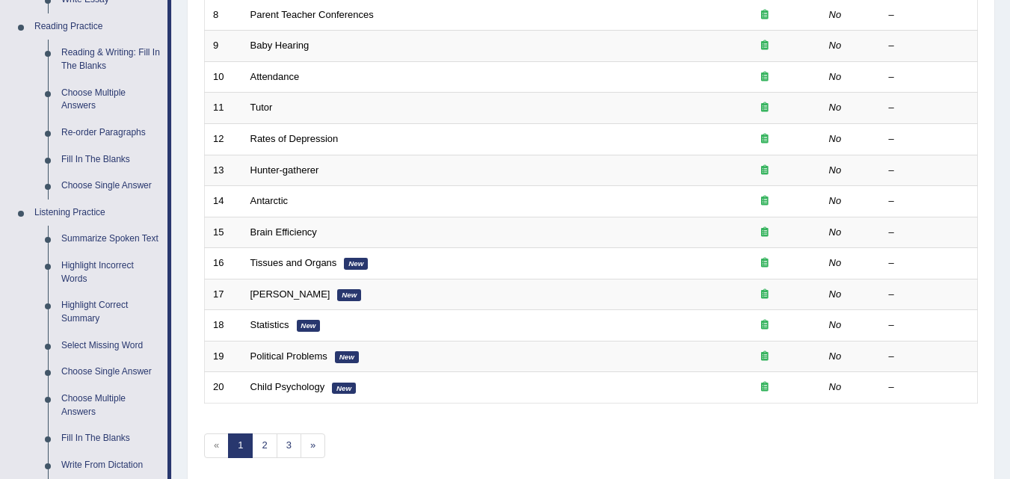
scroll to position [452, 0]
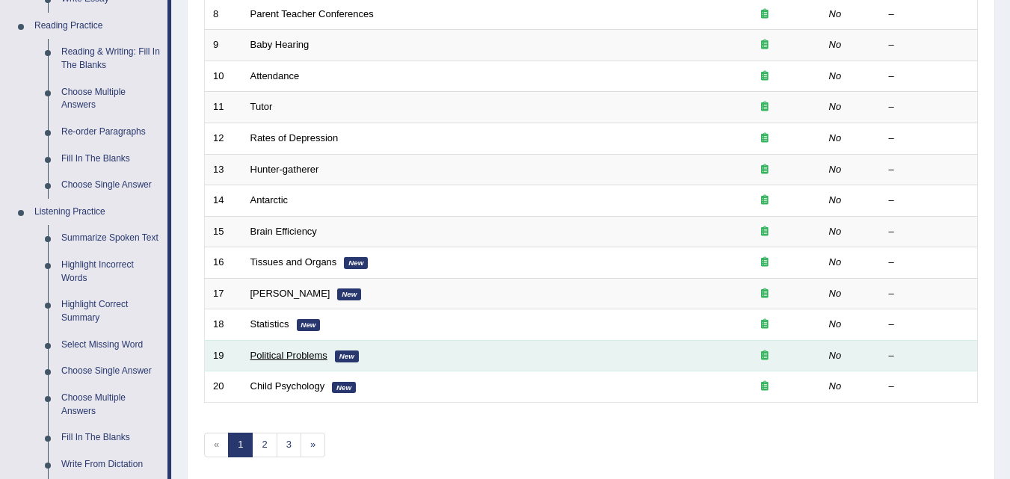
click at [291, 354] on link "Political Problems" at bounding box center [288, 355] width 77 height 11
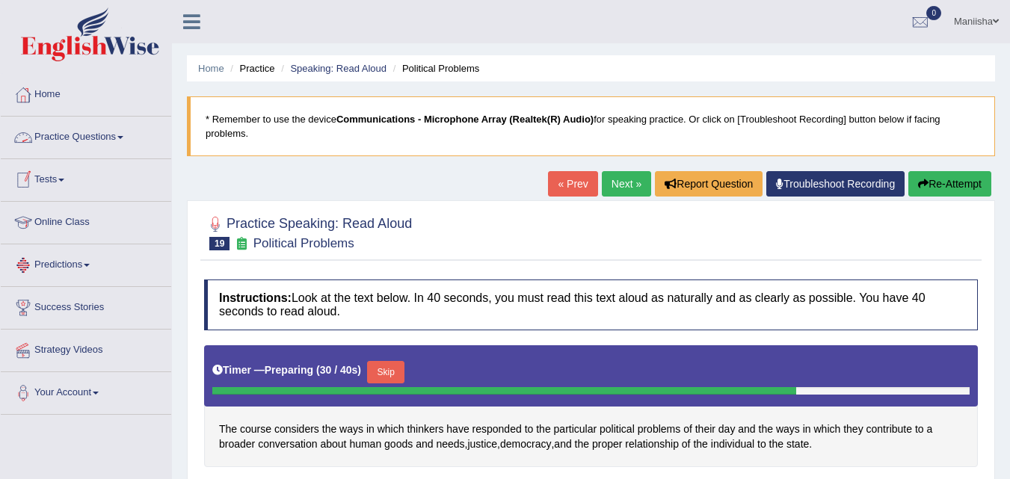
click at [84, 136] on link "Practice Questions" at bounding box center [86, 135] width 170 height 37
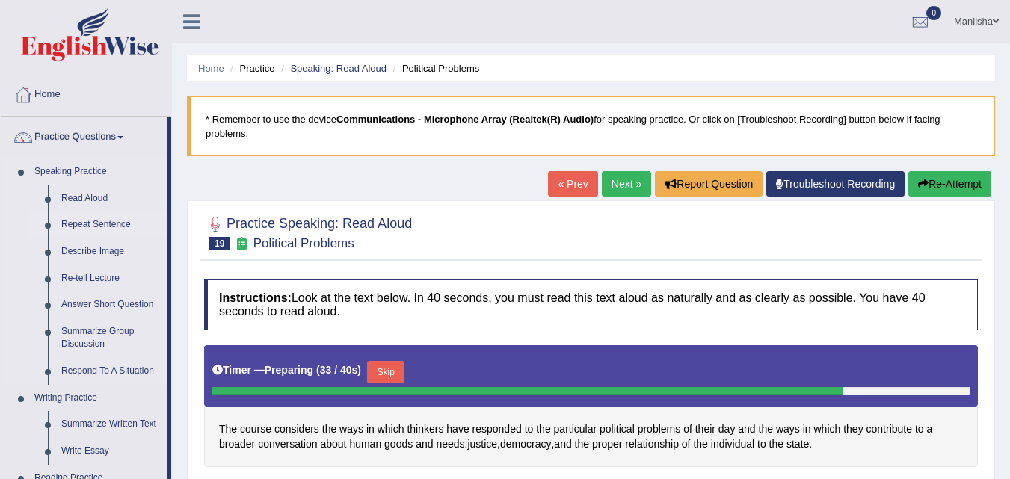
click at [108, 230] on link "Repeat Sentence" at bounding box center [111, 225] width 113 height 27
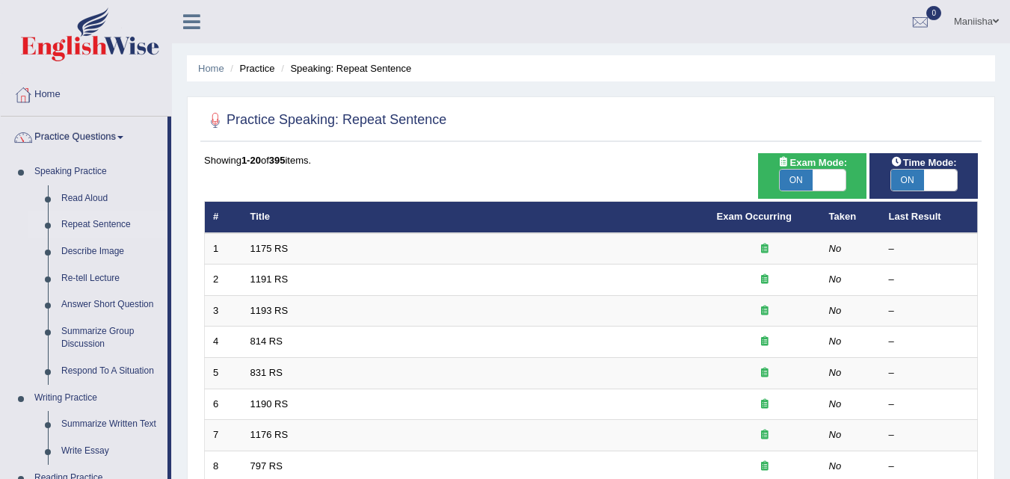
click at [101, 249] on link "Describe Image" at bounding box center [111, 251] width 113 height 27
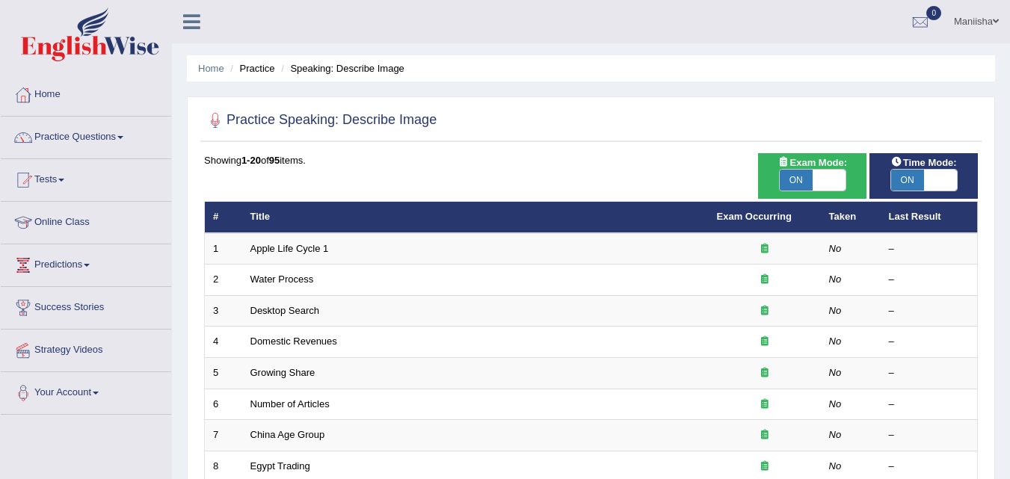
drag, startPoint x: 312, startPoint y: 355, endPoint x: 411, endPoint y: 169, distance: 210.6
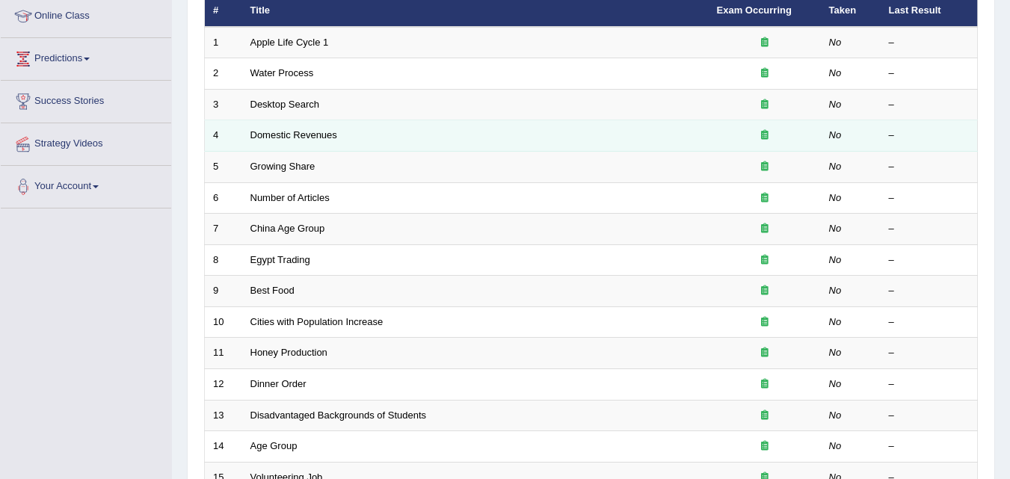
scroll to position [206, 0]
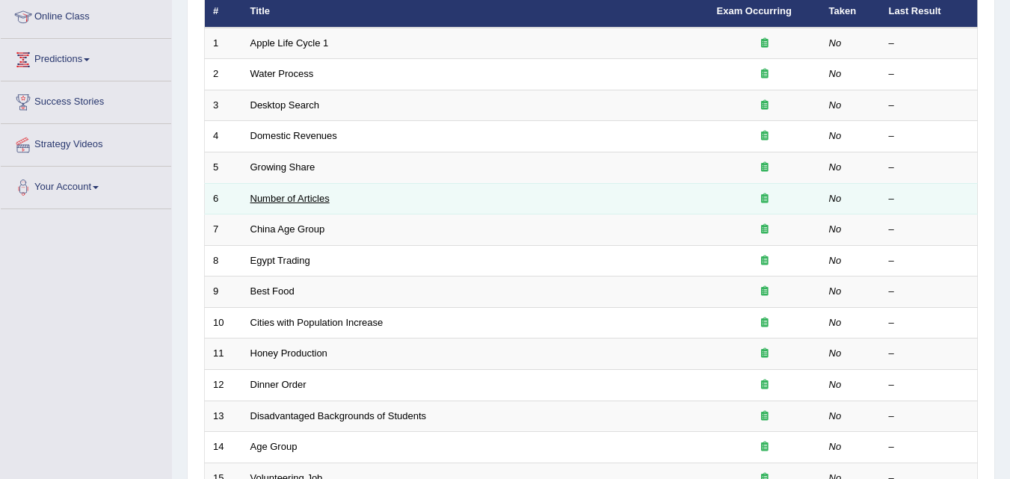
click at [311, 198] on link "Number of Articles" at bounding box center [289, 198] width 79 height 11
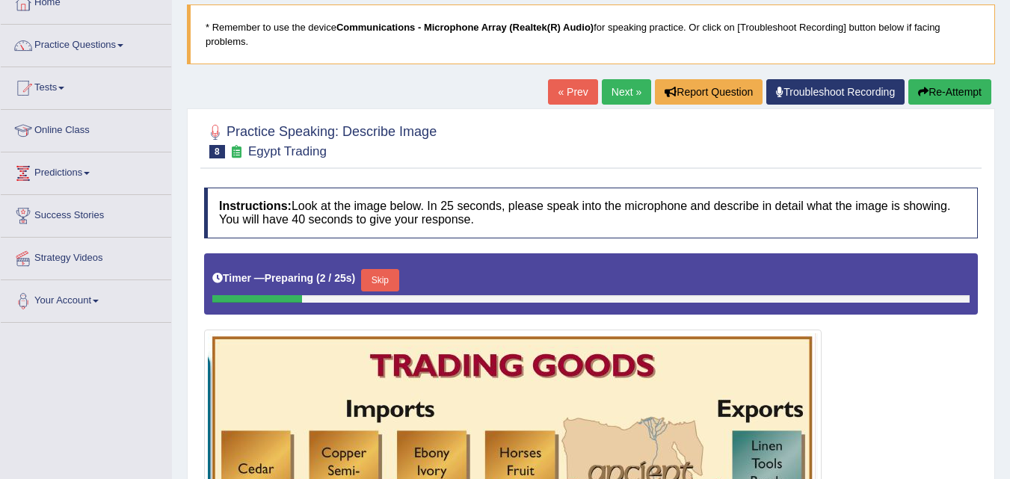
click at [622, 93] on link "Next »" at bounding box center [626, 91] width 49 height 25
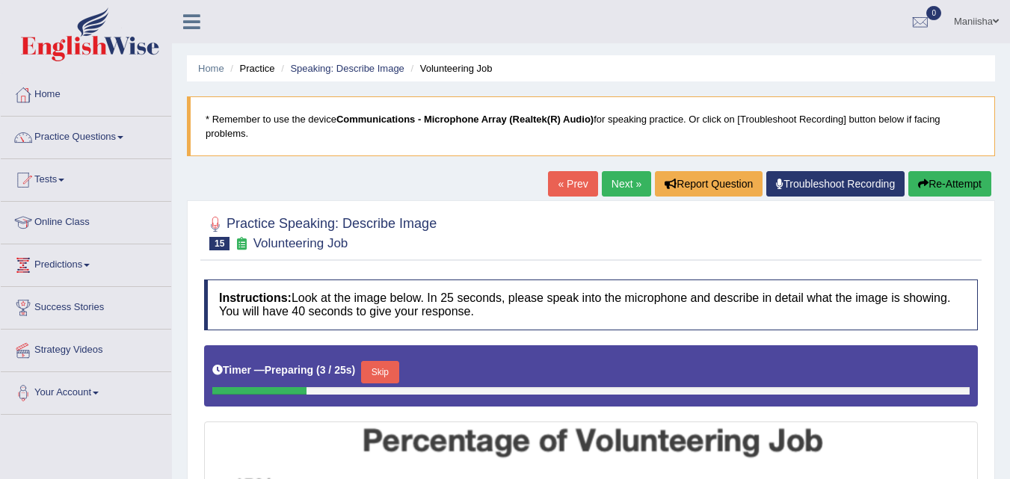
click at [611, 171] on link "Next »" at bounding box center [626, 183] width 49 height 25
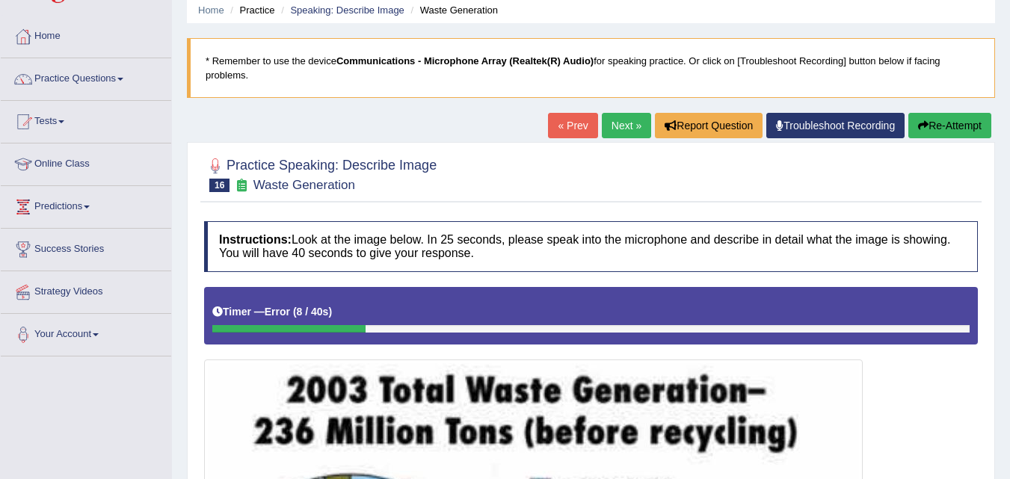
scroll to position [58, 0]
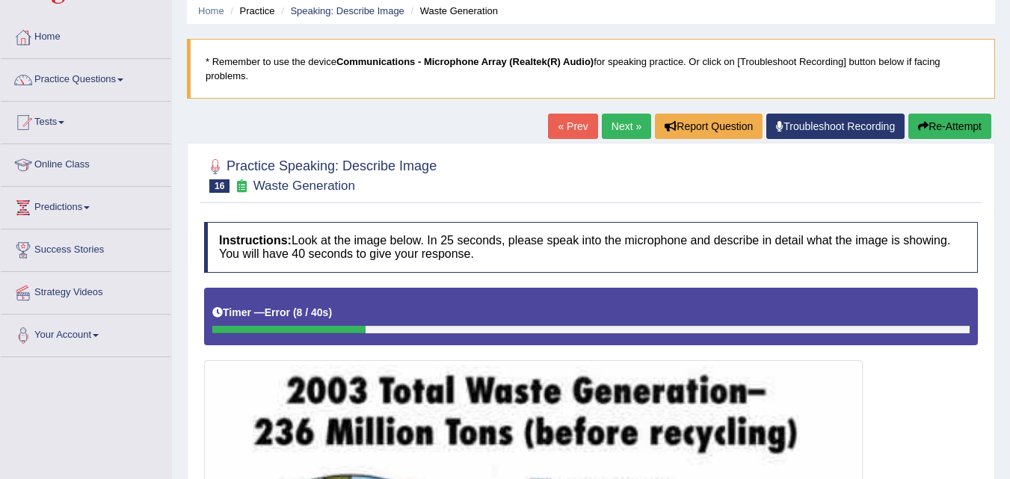
click at [627, 128] on link "Next »" at bounding box center [626, 126] width 49 height 25
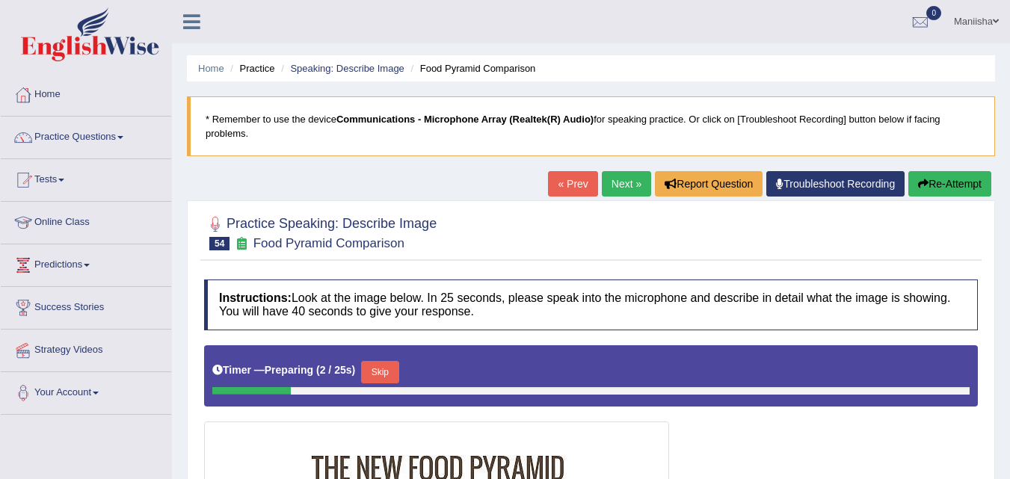
scroll to position [33, 0]
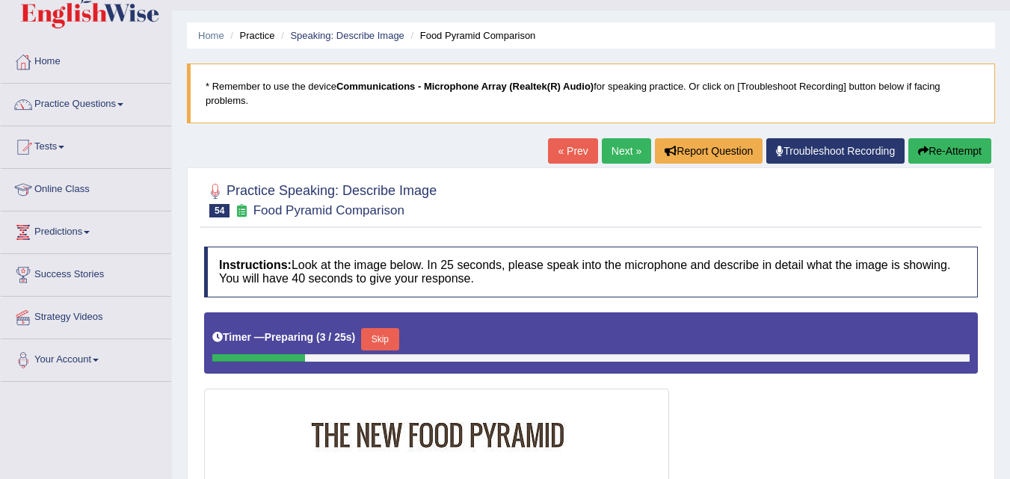
click at [614, 150] on link "Next »" at bounding box center [626, 150] width 49 height 25
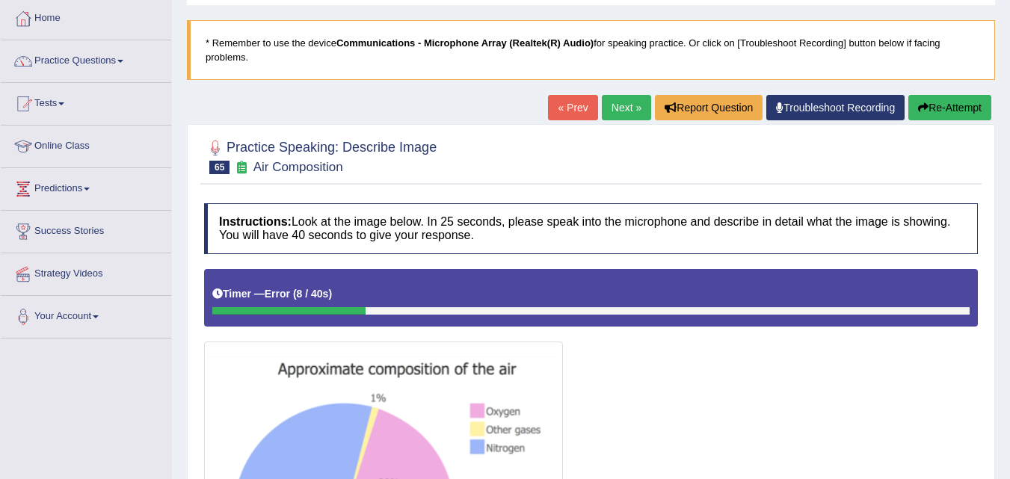
scroll to position [75, 0]
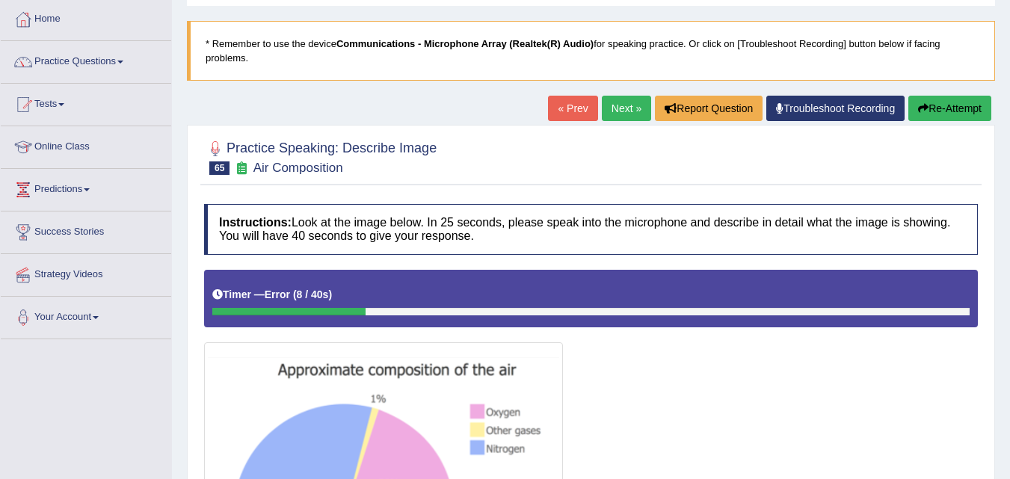
click at [927, 110] on button "Re-Attempt" at bounding box center [949, 108] width 83 height 25
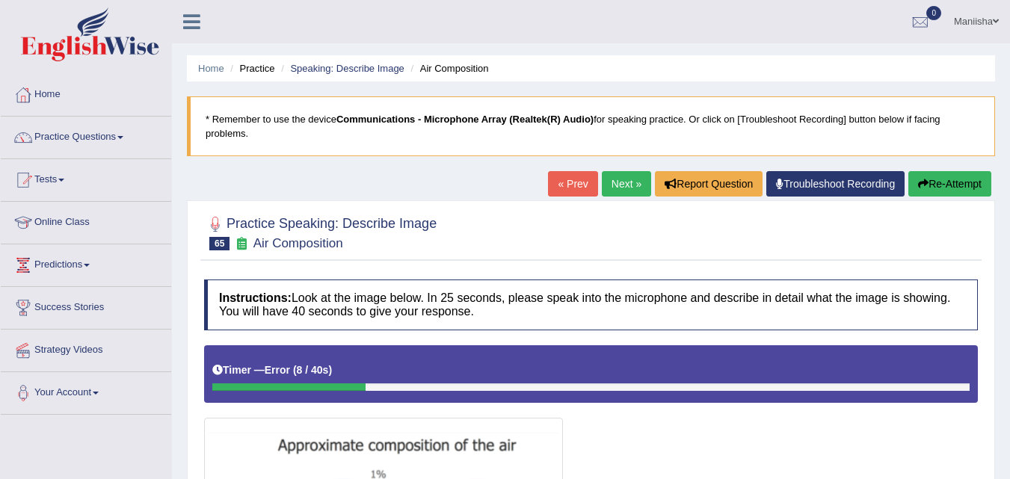
click at [913, 176] on button "Re-Attempt" at bounding box center [949, 183] width 83 height 25
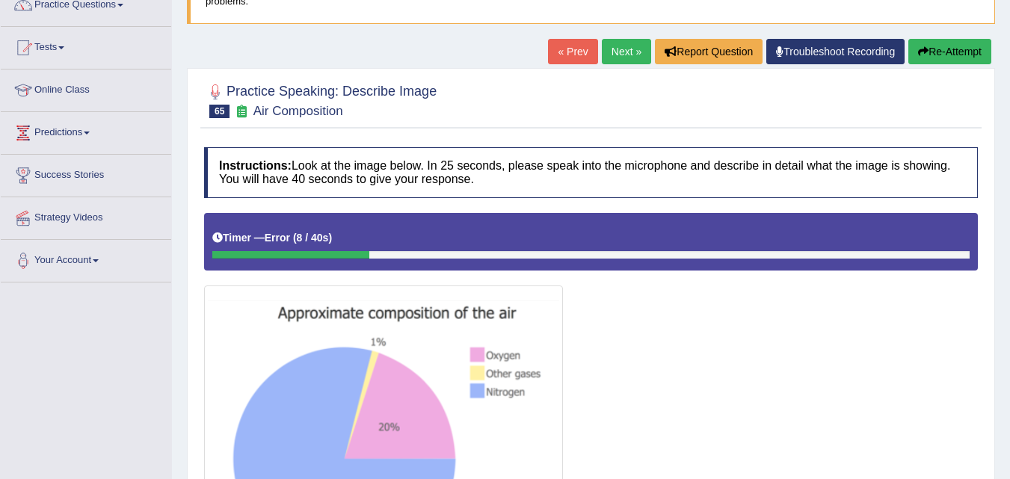
scroll to position [131, 0]
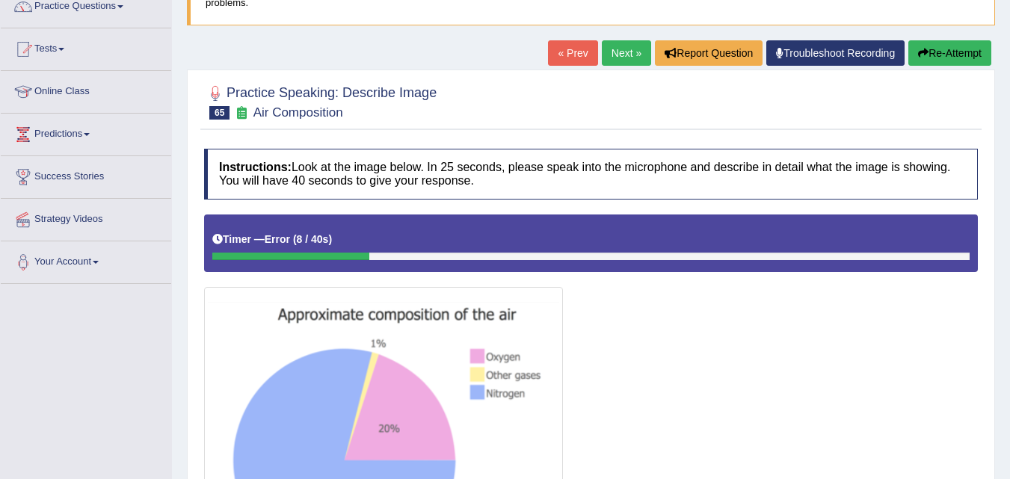
click at [633, 47] on link "Next »" at bounding box center [626, 52] width 49 height 25
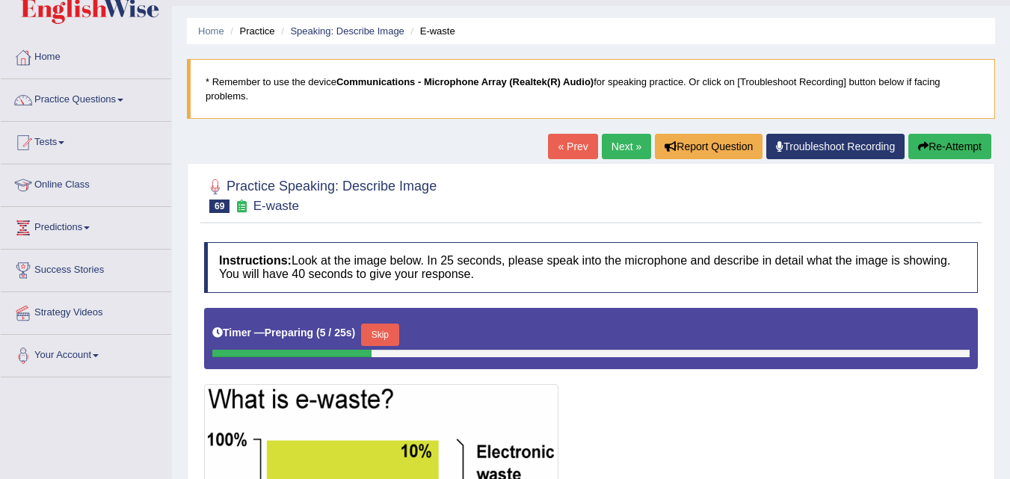
scroll to position [37, 0]
click at [615, 146] on link "Next »" at bounding box center [626, 146] width 49 height 25
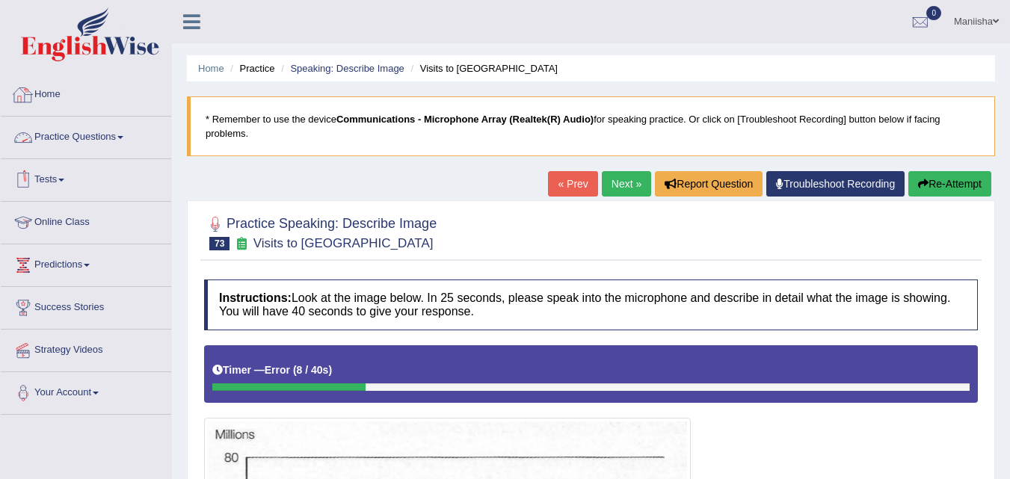
click at [81, 135] on link "Practice Questions" at bounding box center [86, 135] width 170 height 37
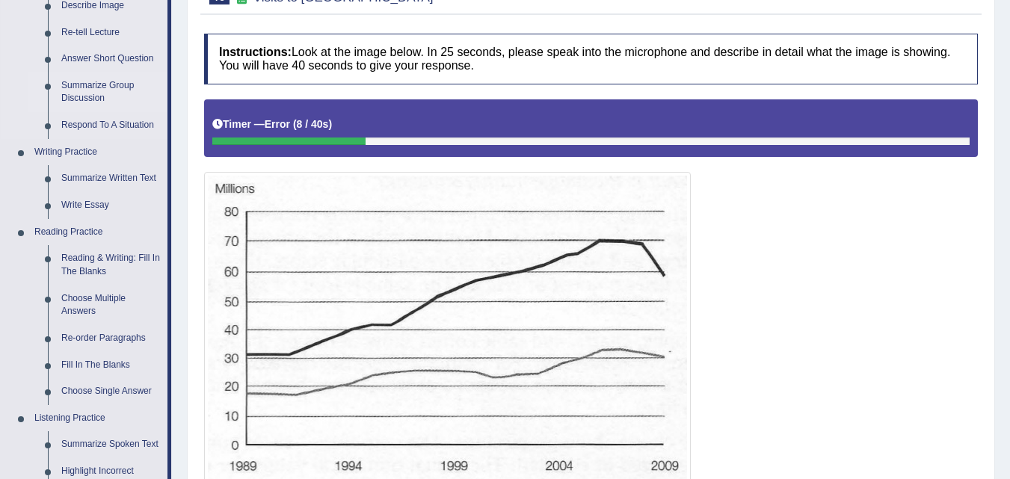
scroll to position [247, 0]
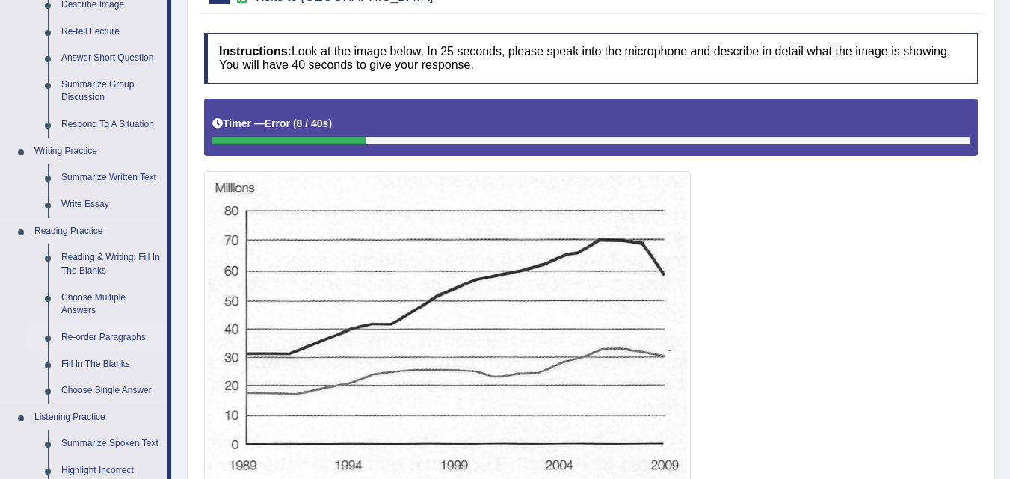
click at [116, 335] on link "Re-order Paragraphs" at bounding box center [111, 337] width 113 height 27
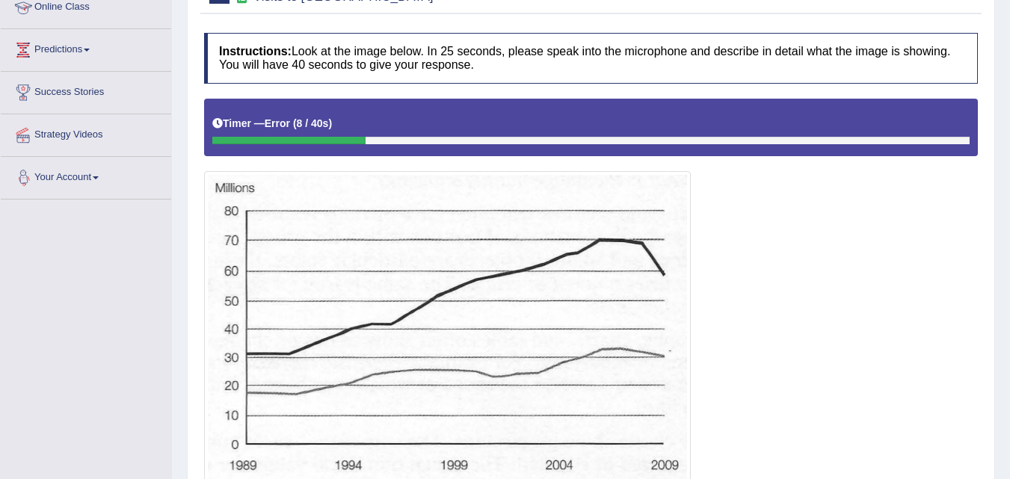
scroll to position [395, 0]
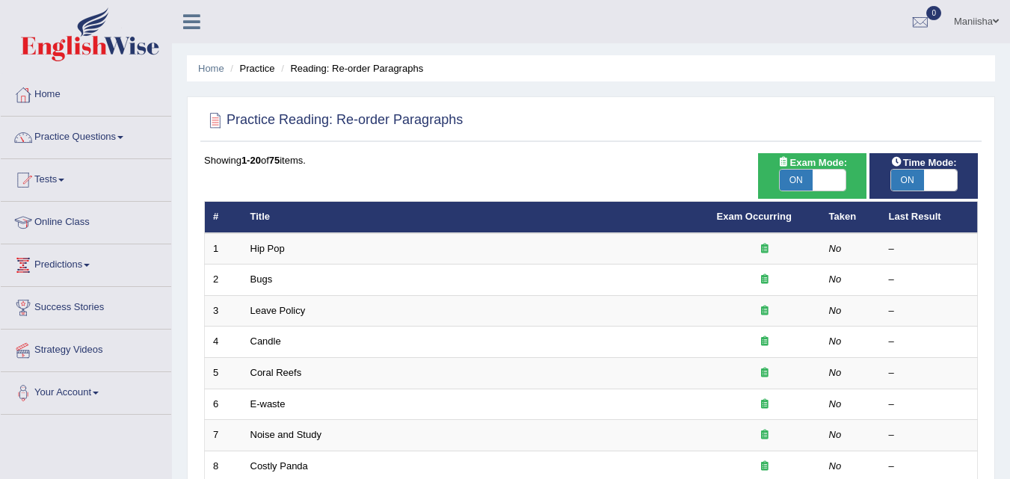
click at [268, 247] on link "Hip Pop" at bounding box center [267, 248] width 34 height 11
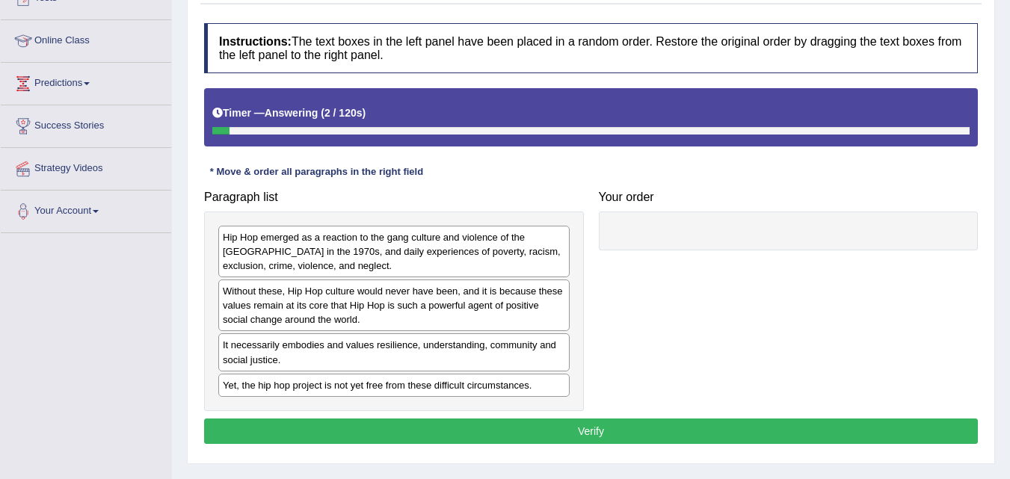
scroll to position [184, 0]
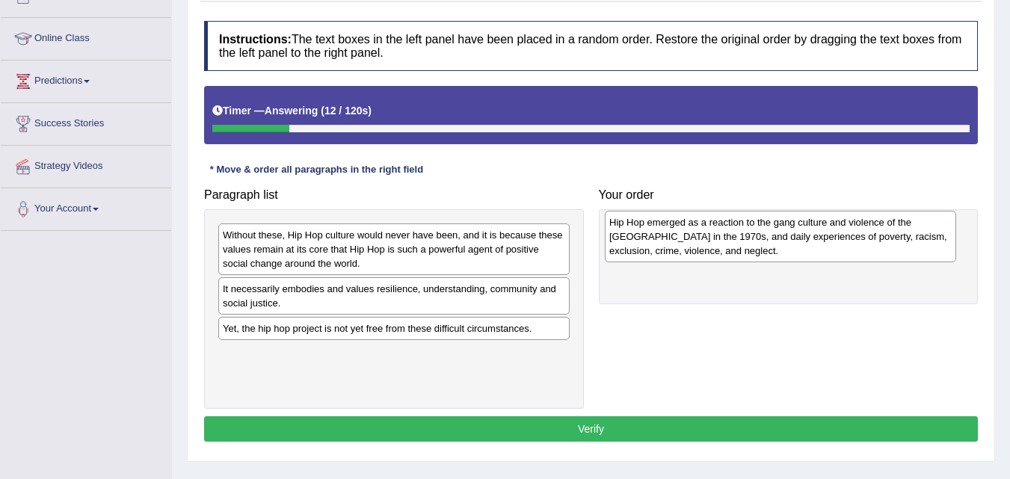
drag, startPoint x: 414, startPoint y: 241, endPoint x: 800, endPoint y: 229, distance: 386.6
click at [800, 229] on div "Hip Hop emerged as a reaction to the gang culture and violence of the South Bro…" at bounding box center [780, 237] width 351 height 52
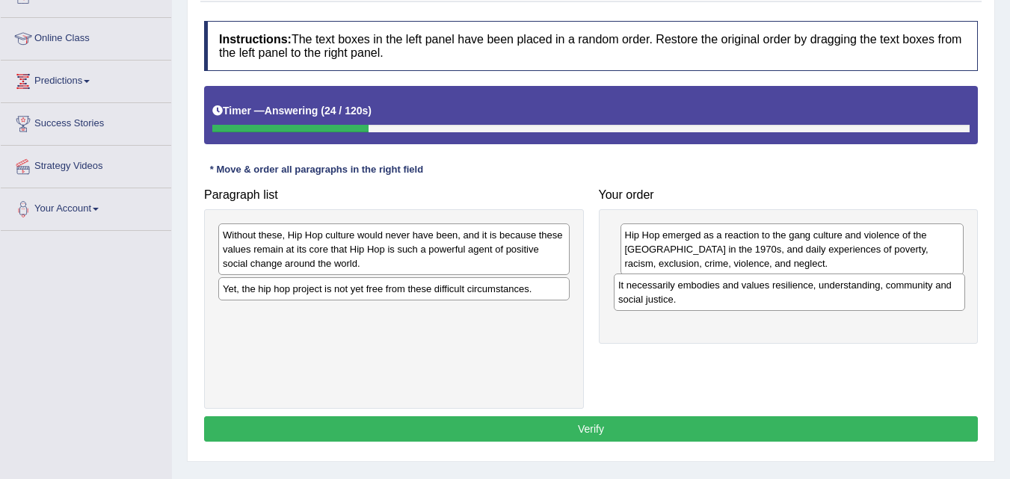
drag, startPoint x: 392, startPoint y: 298, endPoint x: 787, endPoint y: 294, distance: 395.4
click at [787, 294] on div "It necessarily embodies and values resilience, understanding, community and soc…" at bounding box center [789, 292] width 351 height 37
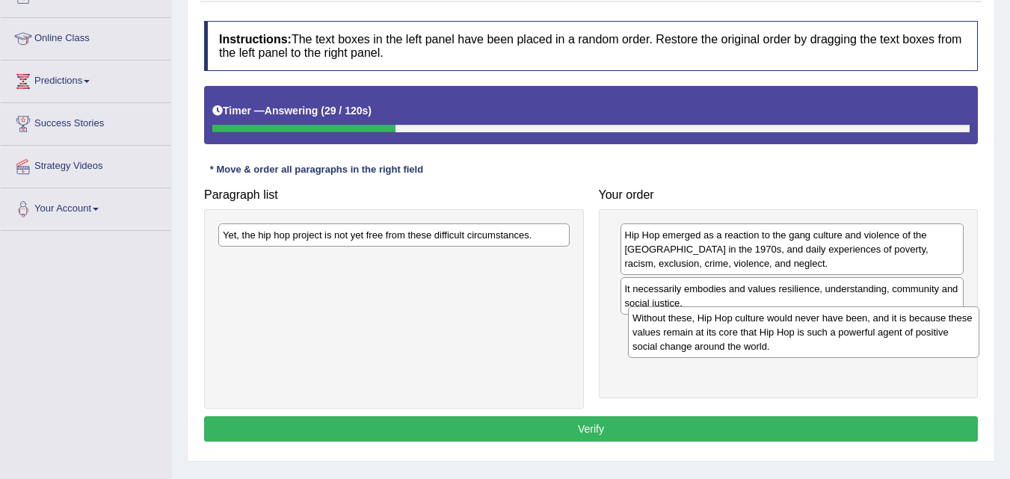
drag, startPoint x: 374, startPoint y: 241, endPoint x: 783, endPoint y: 324, distance: 417.9
click at [783, 324] on div "Without these, Hip Hop culture would never have been, and it is because these v…" at bounding box center [803, 332] width 351 height 52
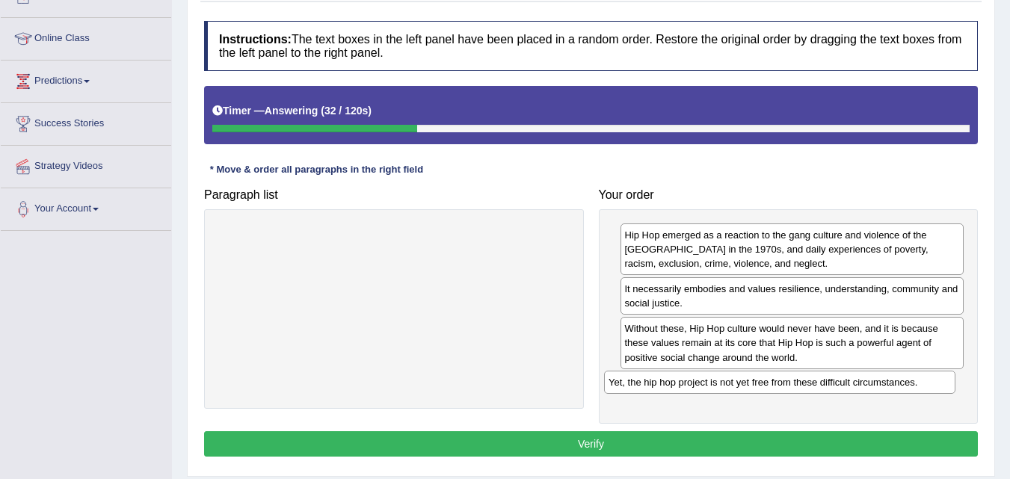
drag, startPoint x: 463, startPoint y: 233, endPoint x: 851, endPoint y: 379, distance: 414.4
click at [851, 379] on div "Yet, the hip hop project is not yet free from these difficult circumstances." at bounding box center [779, 382] width 351 height 23
click at [561, 444] on button "Verify" at bounding box center [591, 443] width 774 height 25
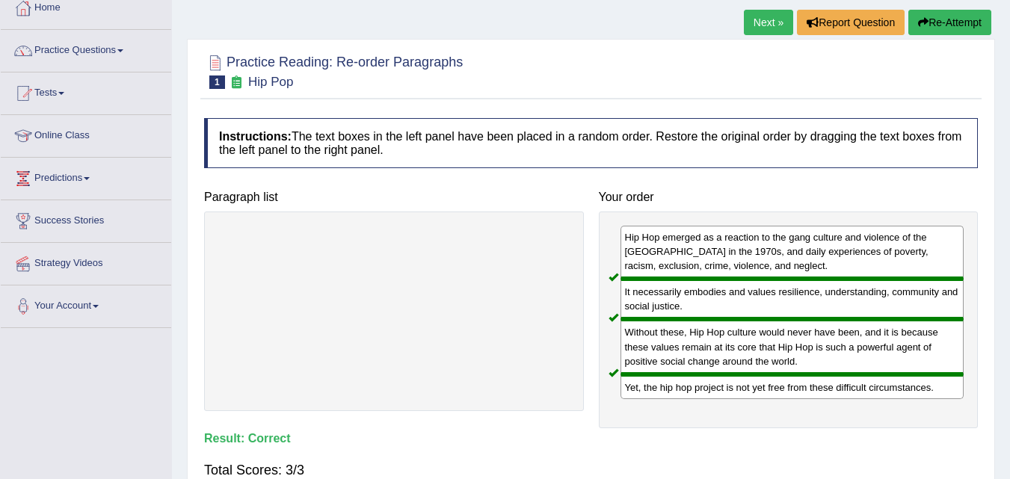
scroll to position [84, 0]
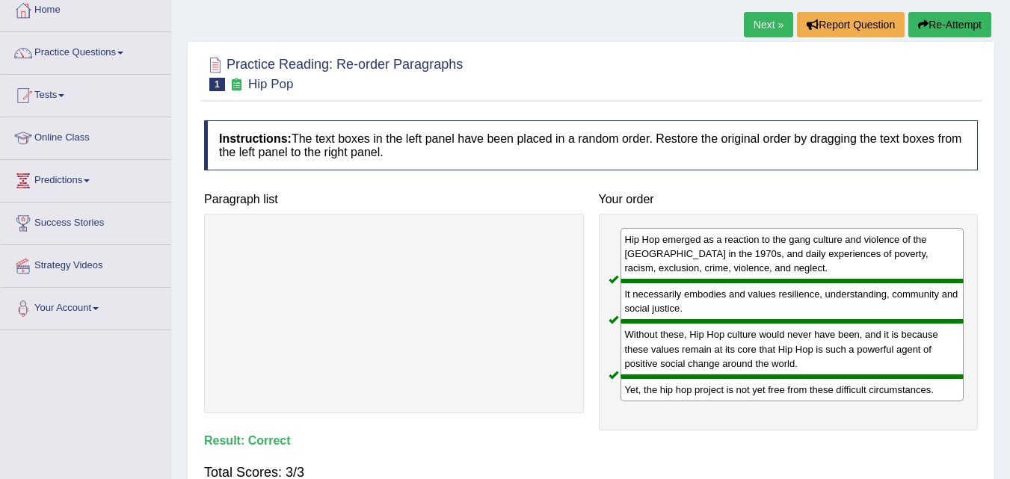
click at [760, 18] on link "Next »" at bounding box center [768, 24] width 49 height 25
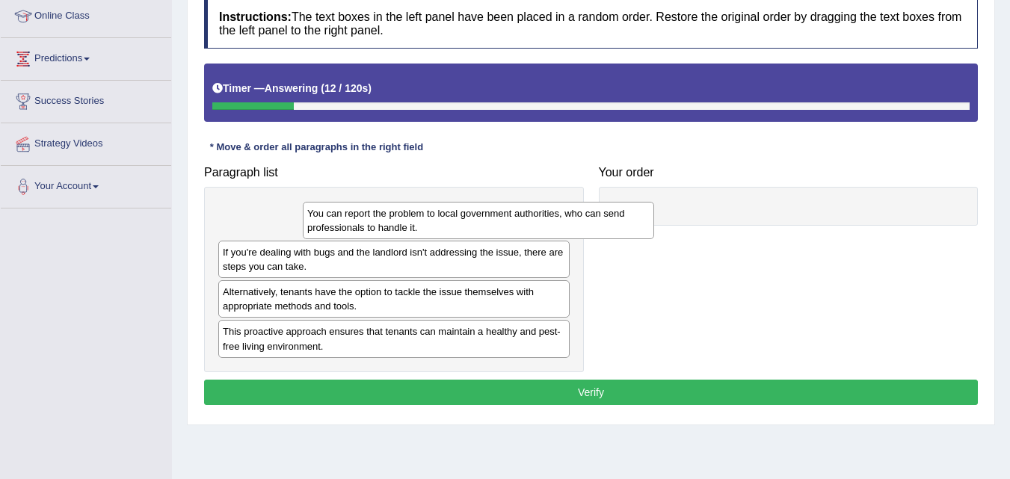
drag, startPoint x: 376, startPoint y: 226, endPoint x: 353, endPoint y: 220, distance: 23.9
click at [353, 220] on div "You can report the problem to local government authorities, who can send profes…" at bounding box center [478, 220] width 351 height 37
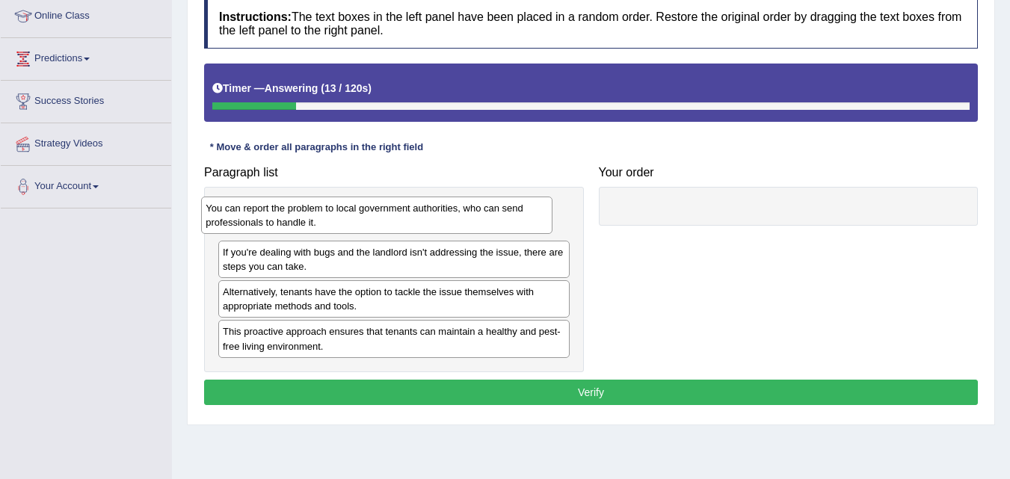
click at [353, 220] on div "You can report the problem to local government authorities, who can send profes…" at bounding box center [376, 215] width 351 height 37
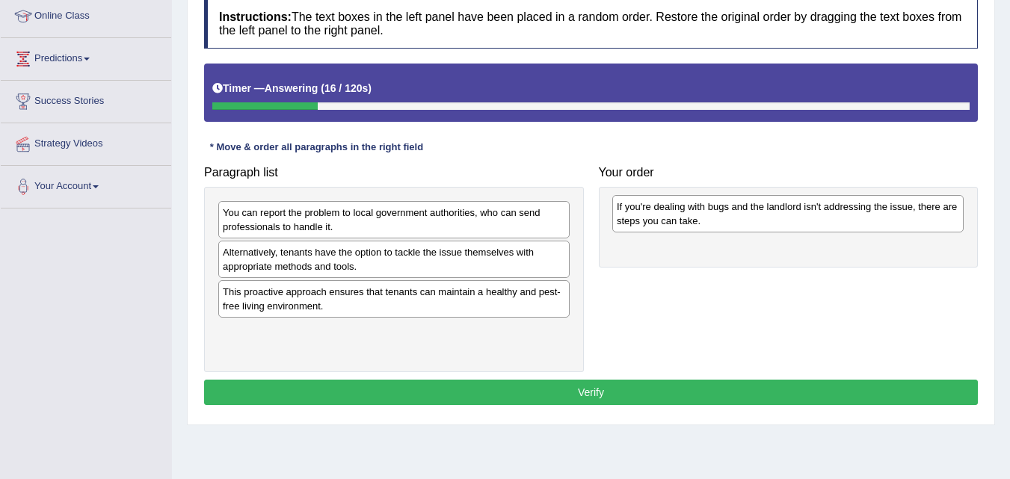
drag, startPoint x: 307, startPoint y: 263, endPoint x: 701, endPoint y: 217, distance: 396.5
click at [701, 217] on div "If you're dealing with bugs and the landlord isn't addressing the issue, there …" at bounding box center [787, 213] width 351 height 37
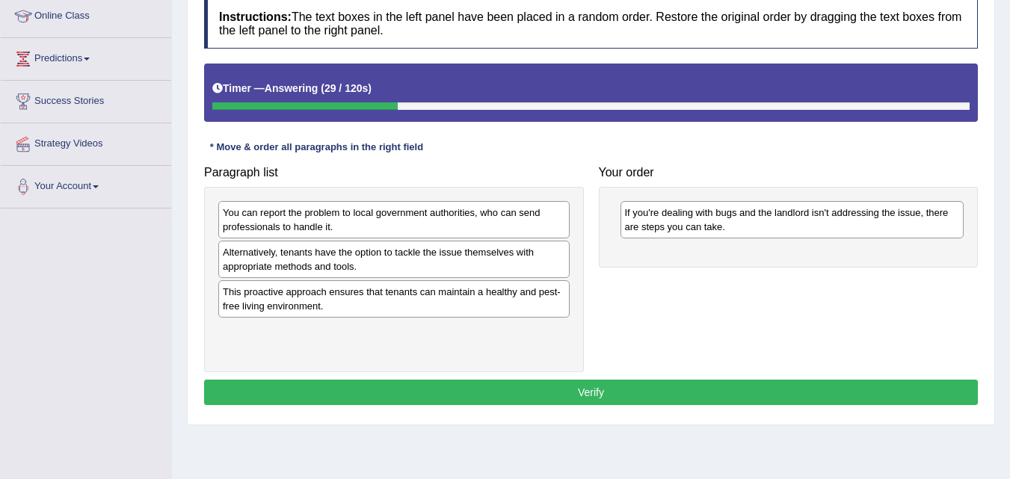
click at [400, 301] on div "This proactive approach ensures that tenants can maintain a healthy and pest-fr…" at bounding box center [393, 298] width 351 height 37
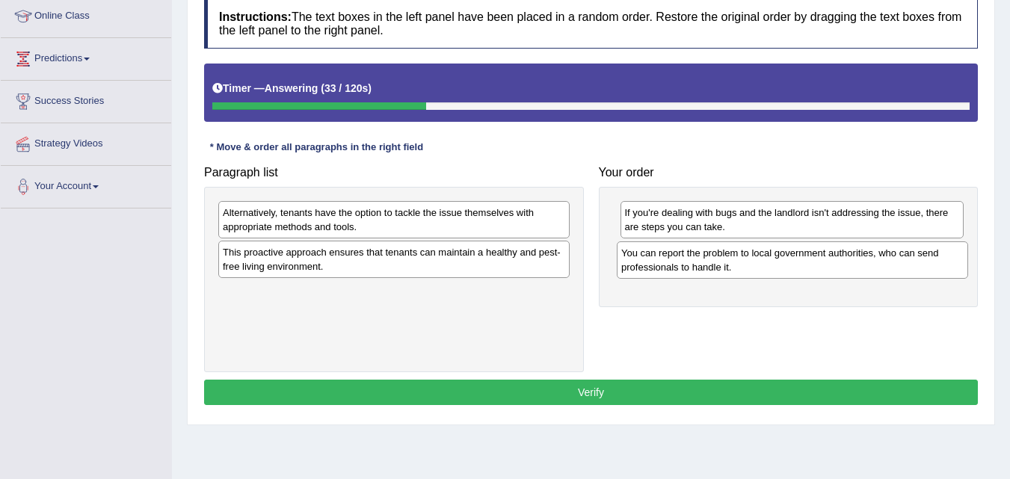
drag, startPoint x: 354, startPoint y: 210, endPoint x: 753, endPoint y: 250, distance: 400.4
click at [753, 250] on div "You can report the problem to local government authorities, who can send profes…" at bounding box center [792, 259] width 351 height 37
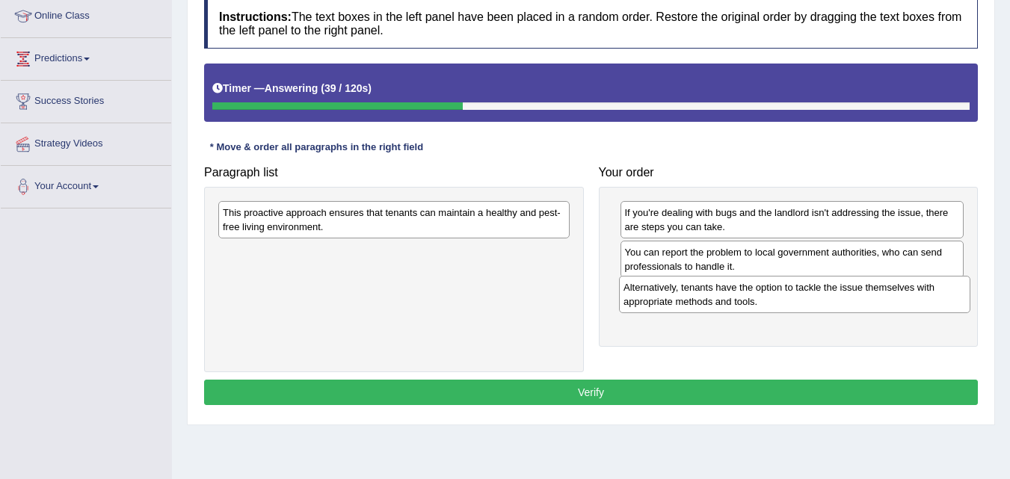
drag, startPoint x: 422, startPoint y: 210, endPoint x: 823, endPoint y: 286, distance: 408.4
click at [823, 286] on div "Alternatively, tenants have the option to tackle the issue themselves with appr…" at bounding box center [794, 294] width 351 height 37
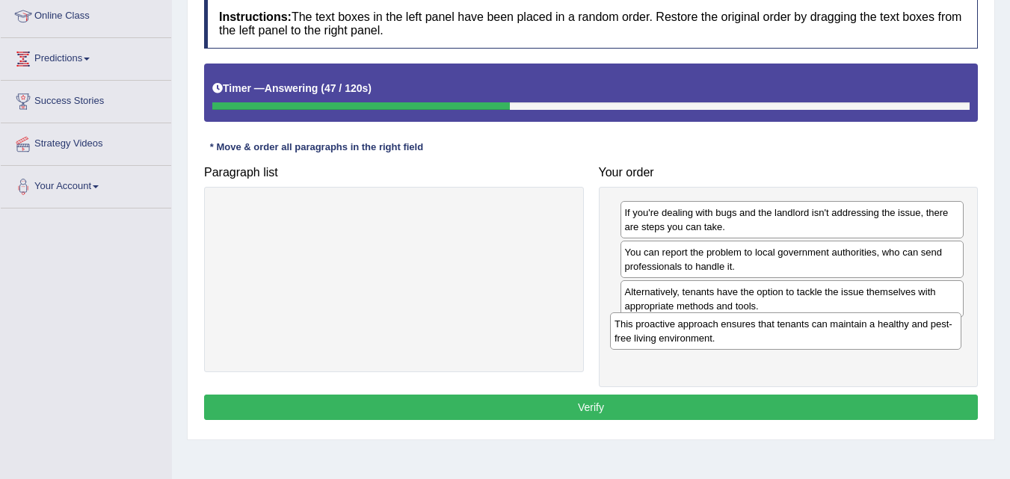
drag, startPoint x: 484, startPoint y: 218, endPoint x: 880, endPoint y: 328, distance: 410.4
click at [880, 328] on div "This proactive approach ensures that tenants can maintain a healthy and pest-fr…" at bounding box center [785, 330] width 351 height 37
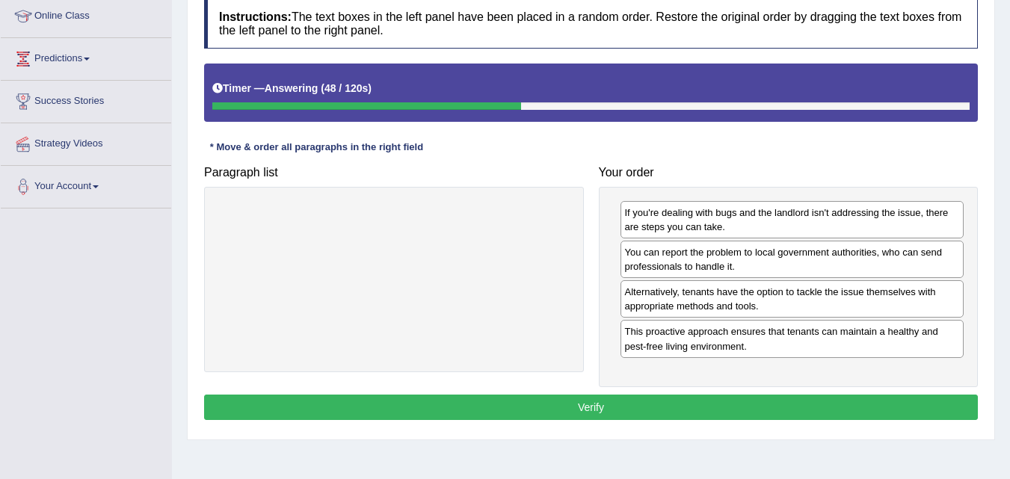
click at [577, 407] on button "Verify" at bounding box center [591, 407] width 774 height 25
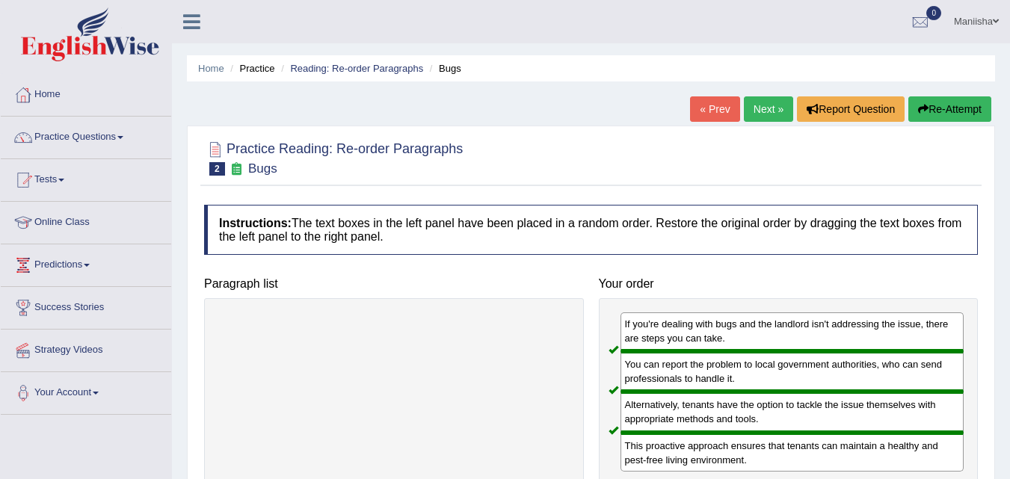
click at [756, 105] on link "Next »" at bounding box center [768, 108] width 49 height 25
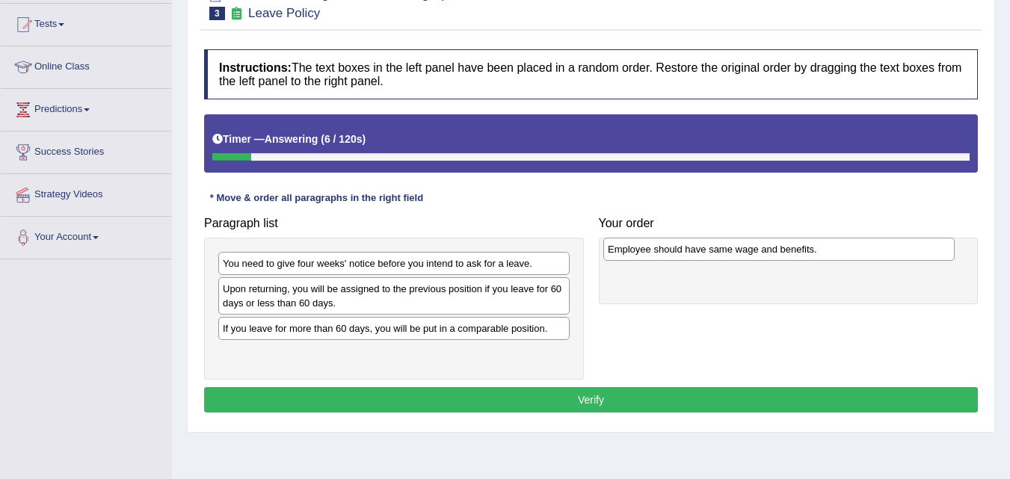
drag, startPoint x: 389, startPoint y: 331, endPoint x: 774, endPoint y: 252, distance: 393.0
click at [774, 252] on div "Employee should have same wage and benefits." at bounding box center [778, 249] width 351 height 23
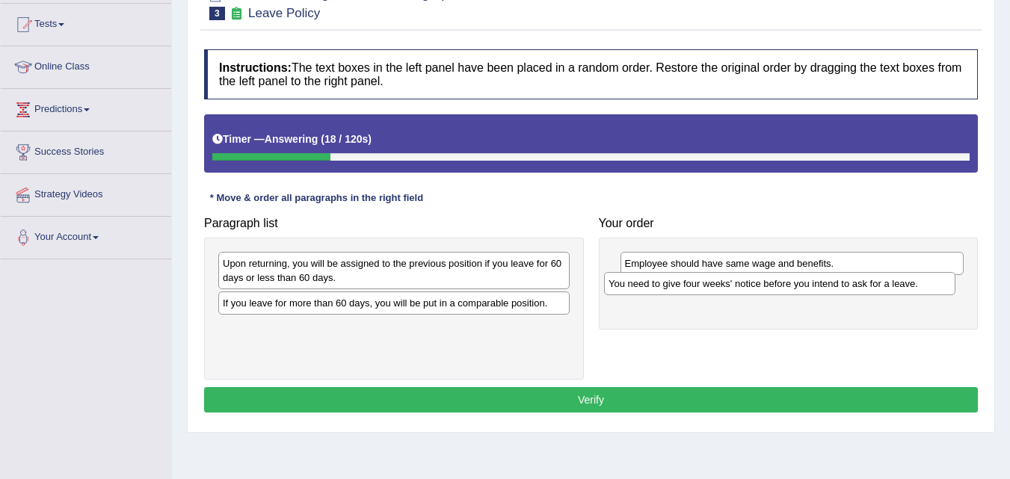
drag, startPoint x: 386, startPoint y: 263, endPoint x: 773, endPoint y: 283, distance: 386.9
click at [773, 283] on div "You need to give four weeks' notice before you intend to ask for a leave." at bounding box center [779, 283] width 351 height 23
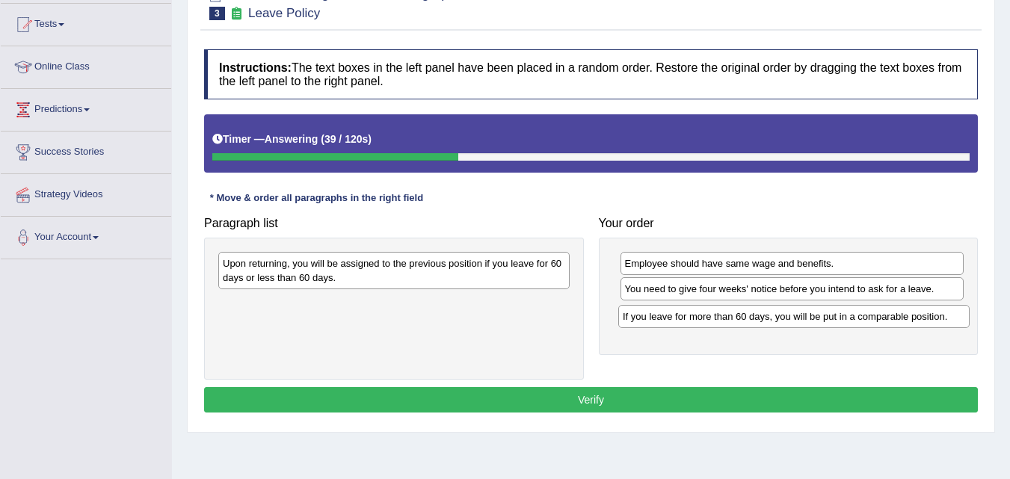
drag, startPoint x: 442, startPoint y: 300, endPoint x: 842, endPoint y: 313, distance: 400.1
click at [842, 313] on div "If you leave for more than 60 days, you will be put in a comparable position." at bounding box center [793, 316] width 351 height 23
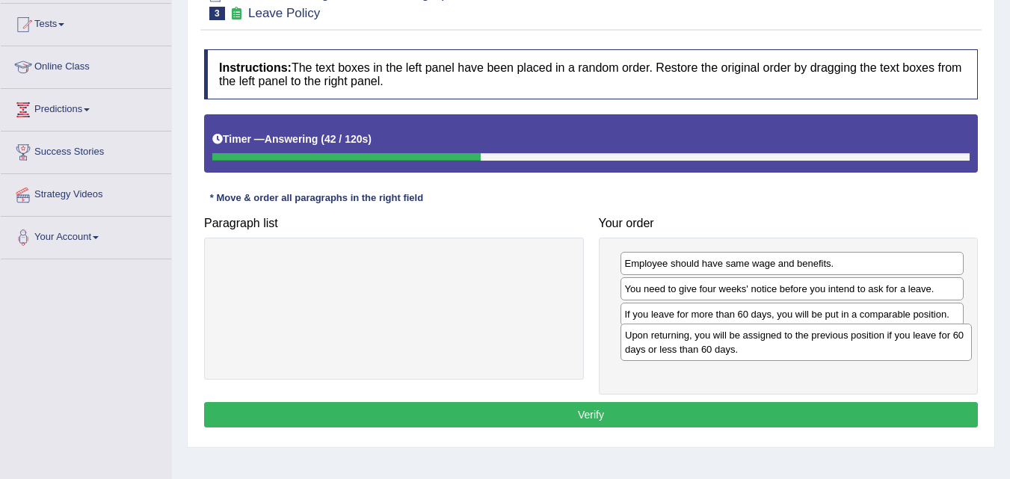
drag, startPoint x: 490, startPoint y: 269, endPoint x: 892, endPoint y: 341, distance: 408.4
click at [892, 341] on div "Upon returning, you will be assigned to the previous position if you leave for …" at bounding box center [795, 342] width 351 height 37
click at [568, 409] on button "Verify" at bounding box center [591, 414] width 774 height 25
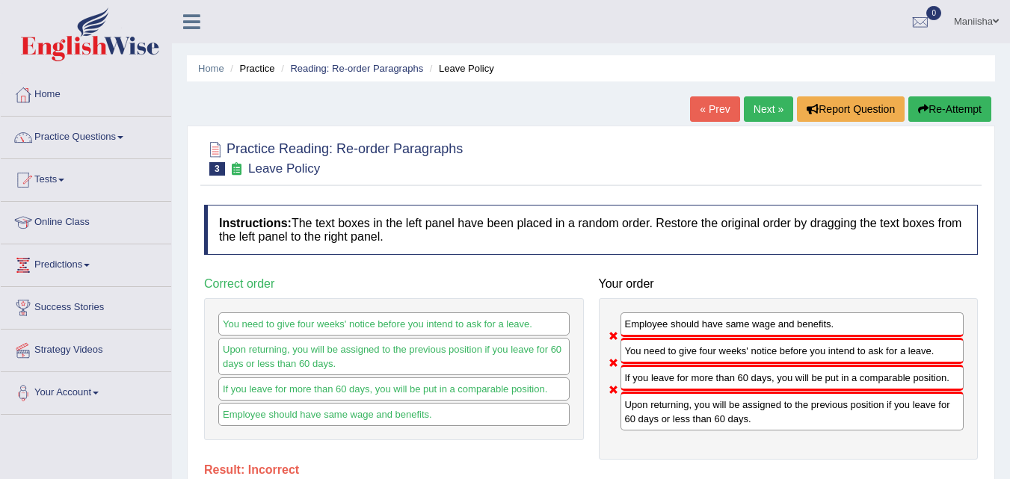
click at [755, 111] on link "Next »" at bounding box center [768, 108] width 49 height 25
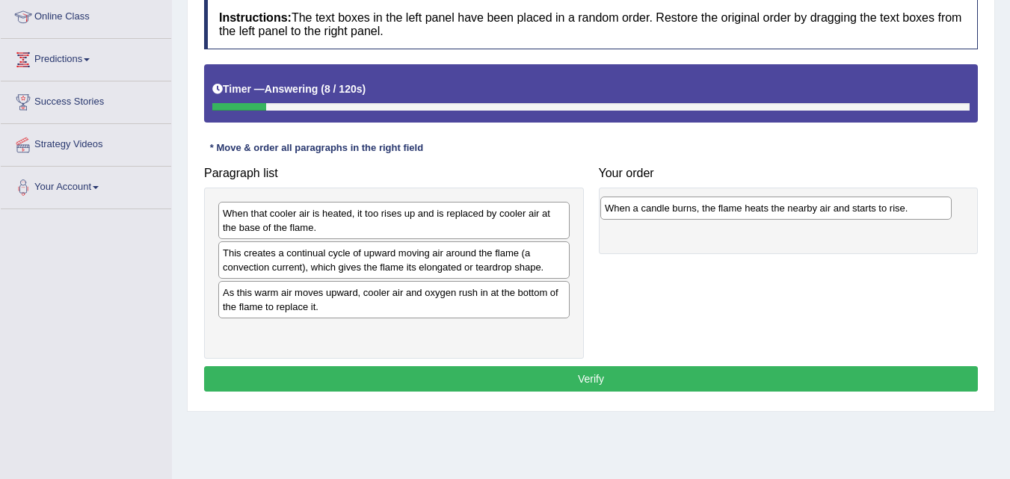
drag, startPoint x: 447, startPoint y: 249, endPoint x: 829, endPoint y: 204, distance: 384.5
click at [829, 204] on div "When a candle burns, the flame heats the nearby air and starts to rise." at bounding box center [775, 208] width 351 height 23
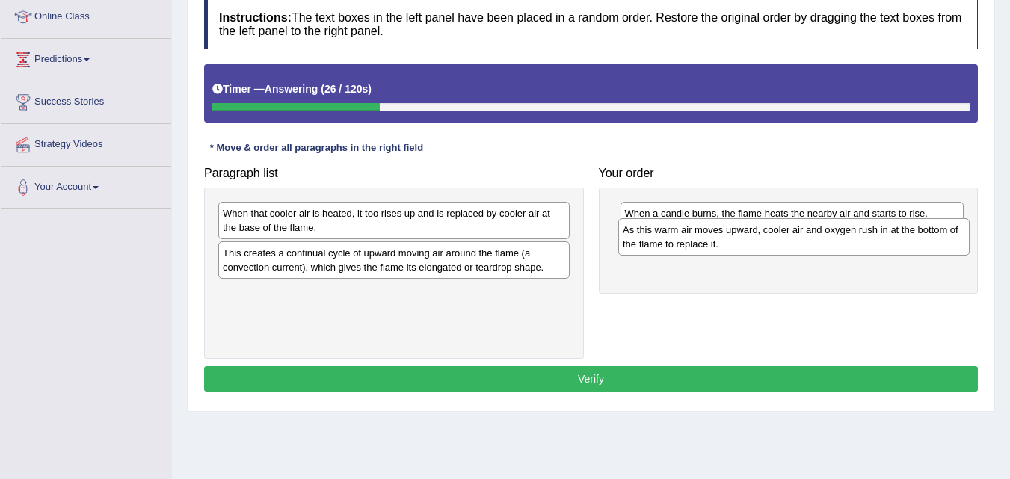
drag, startPoint x: 436, startPoint y: 294, endPoint x: 836, endPoint y: 231, distance: 404.8
click at [836, 231] on div "As this warm air moves upward, cooler air and oxygen rush in at the bottom of t…" at bounding box center [793, 236] width 351 height 37
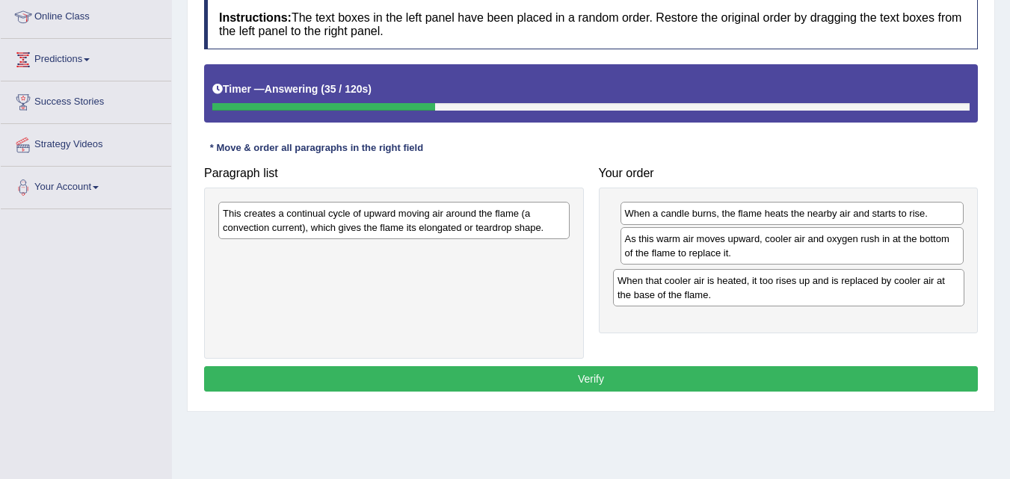
drag, startPoint x: 483, startPoint y: 225, endPoint x: 877, endPoint y: 292, distance: 400.3
click at [877, 292] on div "When that cooler air is heated, it too rises up and is replaced by cooler air a…" at bounding box center [788, 287] width 351 height 37
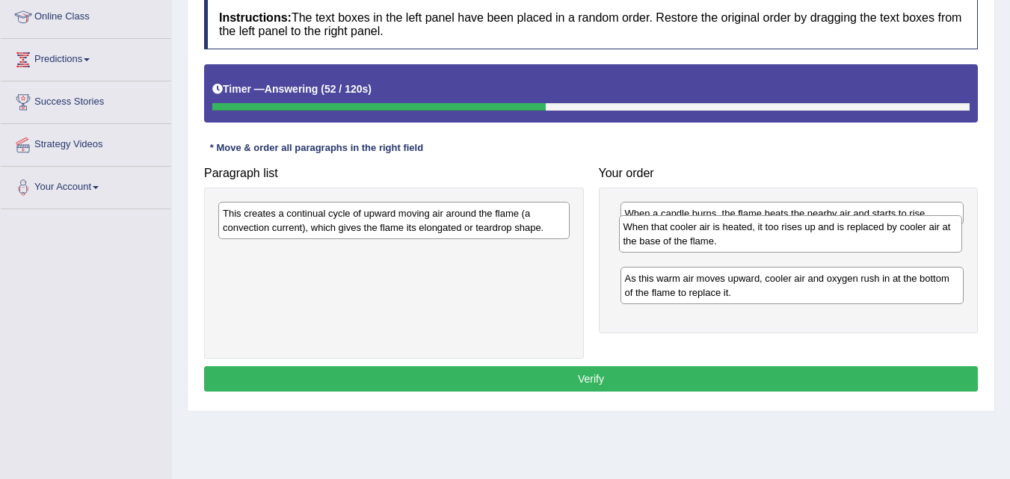
drag, startPoint x: 725, startPoint y: 297, endPoint x: 723, endPoint y: 246, distance: 51.6
click at [723, 246] on div "When that cooler air is heated, it too rises up and is replaced by cooler air a…" at bounding box center [791, 233] width 344 height 37
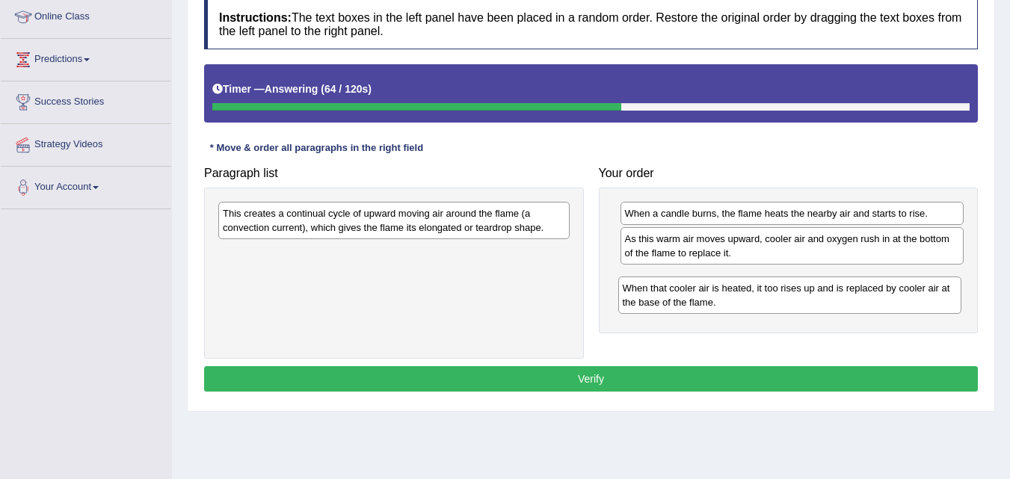
drag, startPoint x: 685, startPoint y: 252, endPoint x: 674, endPoint y: 289, distance: 39.0
click at [675, 290] on div "When that cooler air is heated, it too rises up and is replaced by cooler air a…" at bounding box center [790, 295] width 344 height 37
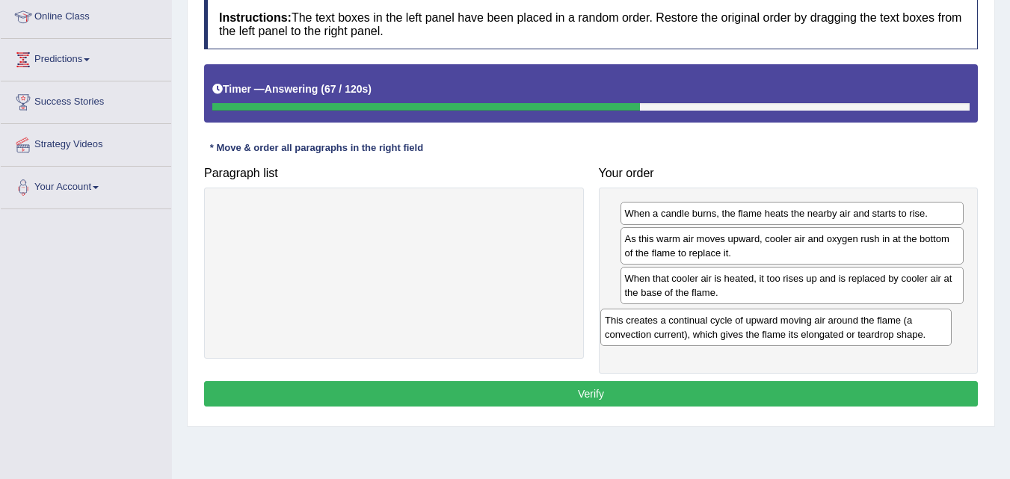
drag, startPoint x: 364, startPoint y: 224, endPoint x: 750, endPoint y: 330, distance: 400.5
click at [750, 330] on div "This creates a continual cycle of upward moving air around the flame (a convect…" at bounding box center [775, 327] width 351 height 37
click at [585, 394] on button "Verify" at bounding box center [591, 393] width 774 height 25
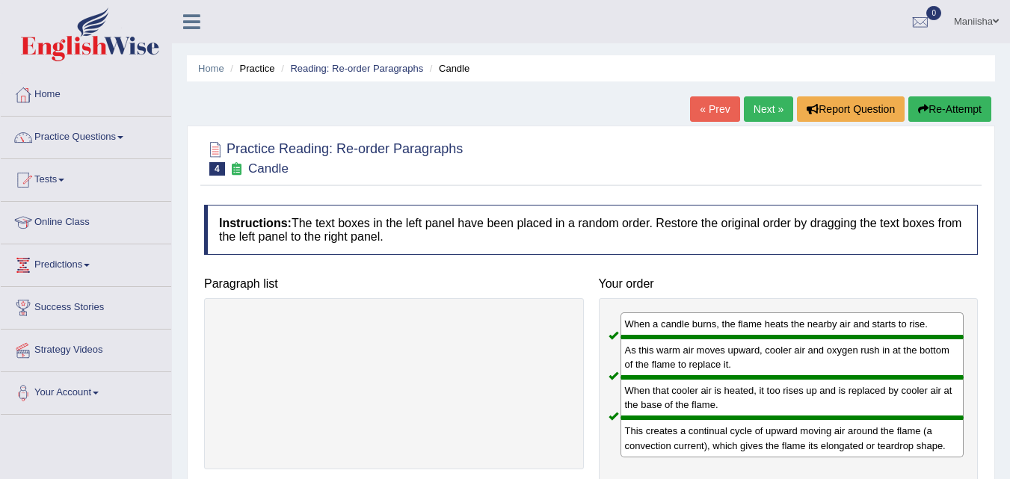
click at [751, 114] on link "Next »" at bounding box center [768, 108] width 49 height 25
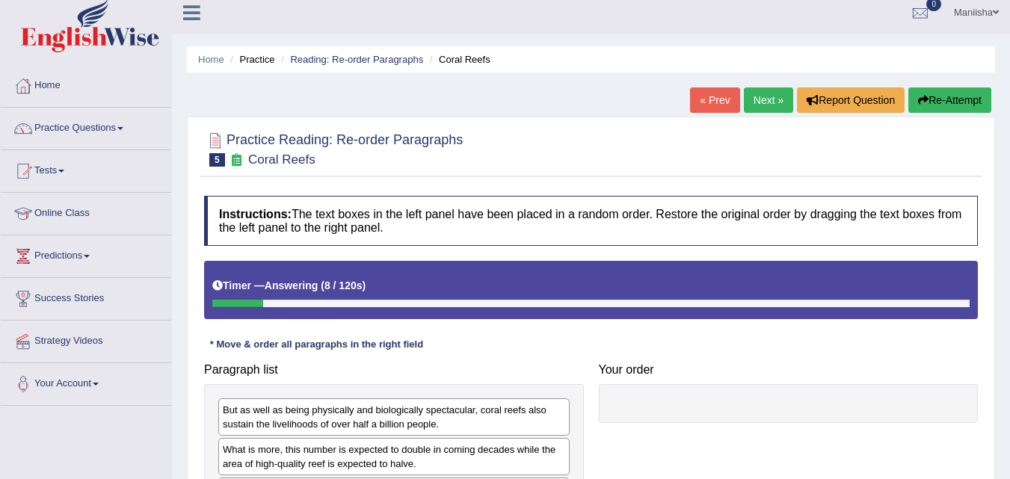
scroll to position [6, 0]
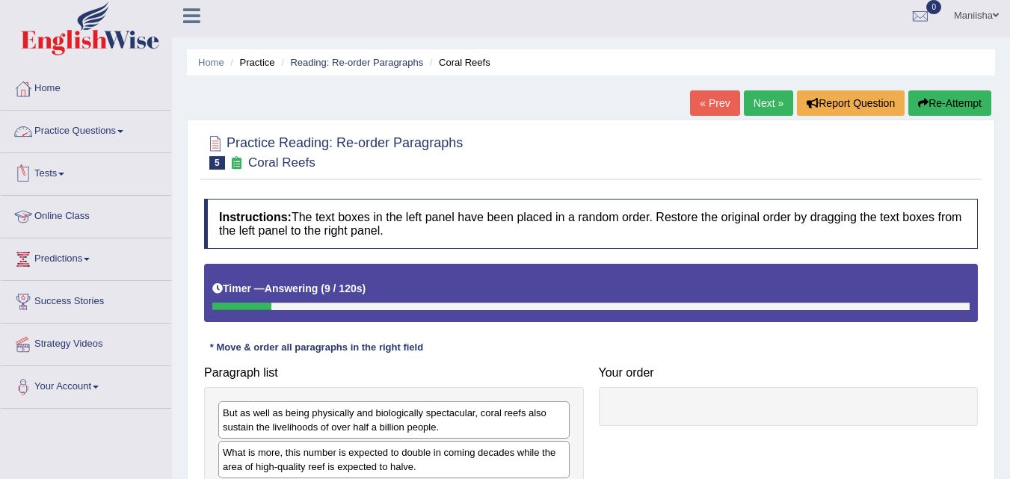
click at [99, 140] on link "Practice Questions" at bounding box center [86, 129] width 170 height 37
